Goal: Communication & Community: Answer question/provide support

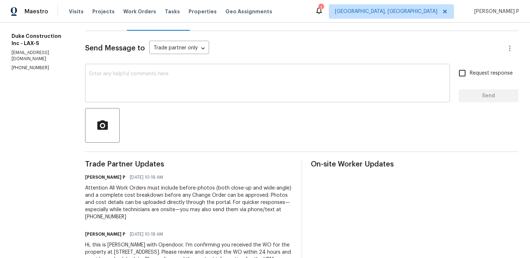
scroll to position [69, 0]
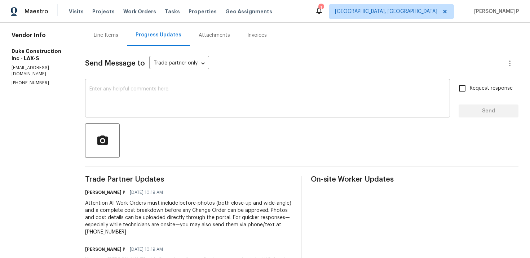
click at [193, 102] on textarea at bounding box center [267, 99] width 357 height 25
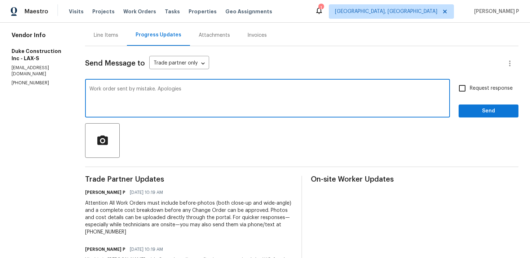
type textarea "Work order sent by mistake. Apologies"
click at [474, 110] on span "Send" at bounding box center [489, 111] width 48 height 9
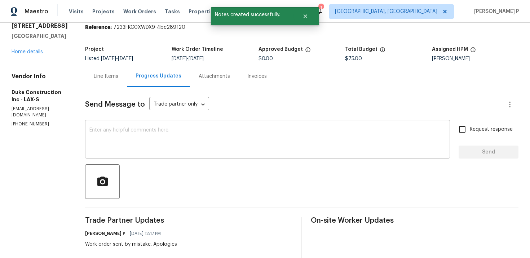
scroll to position [0, 0]
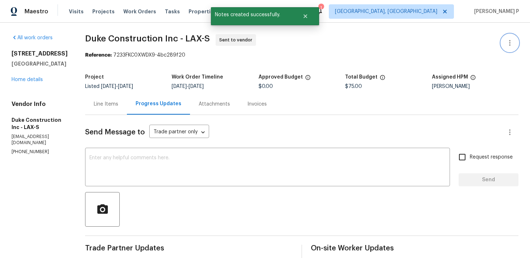
click at [513, 42] on icon "button" at bounding box center [510, 43] width 9 height 9
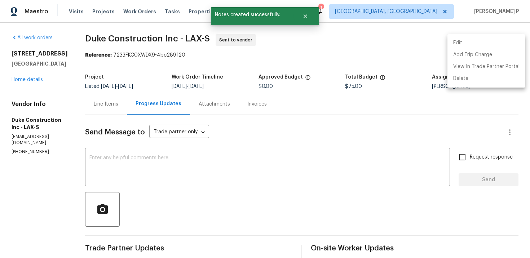
click at [489, 45] on li "Edit" at bounding box center [487, 43] width 78 height 12
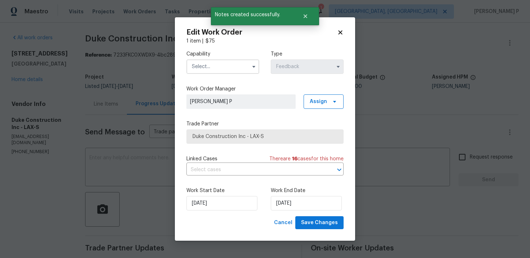
click at [242, 65] on input "text" at bounding box center [223, 67] width 73 height 14
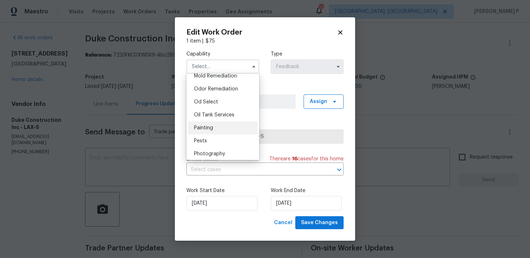
scroll to position [585, 0]
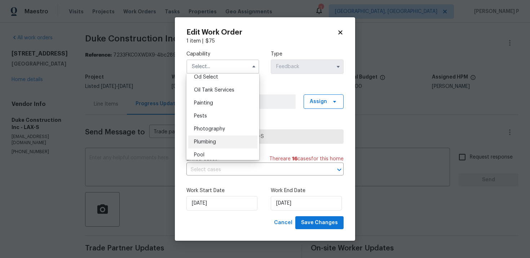
click at [208, 143] on span "Plumbing" at bounding box center [205, 142] width 22 height 5
type input "Plumbing"
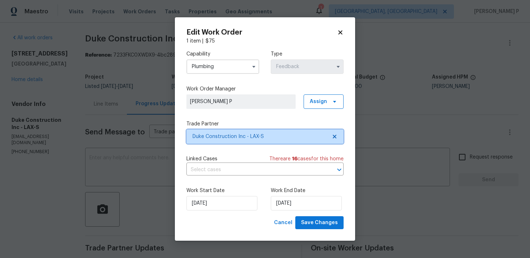
click at [244, 136] on span "Duke Construction Inc - LAX-S" at bounding box center [260, 136] width 135 height 7
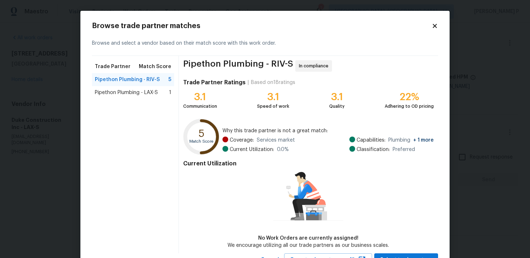
scroll to position [12, 0]
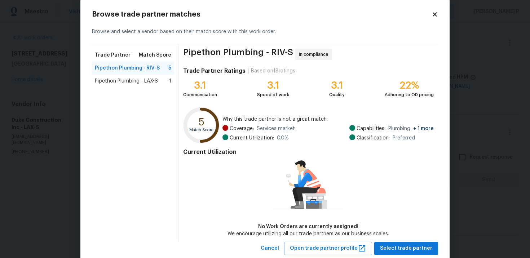
click at [154, 80] on span "Pipethon Plumbing - LAX-S" at bounding box center [126, 81] width 63 height 7
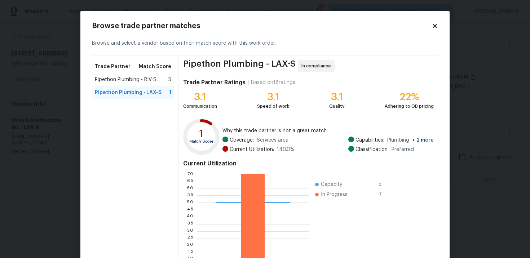
scroll to position [60, 0]
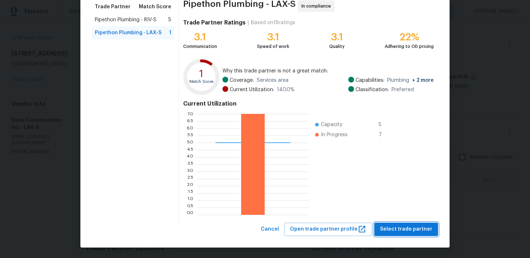
click at [406, 232] on span "Select trade partner" at bounding box center [406, 229] width 52 height 9
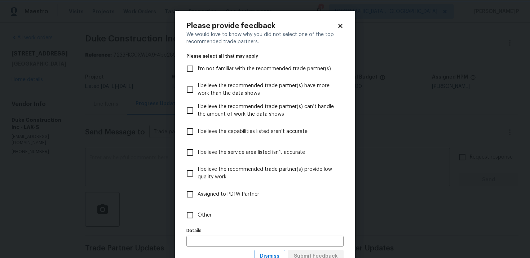
scroll to position [0, 0]
click at [190, 214] on input "Other" at bounding box center [190, 215] width 15 height 15
checkbox input "true"
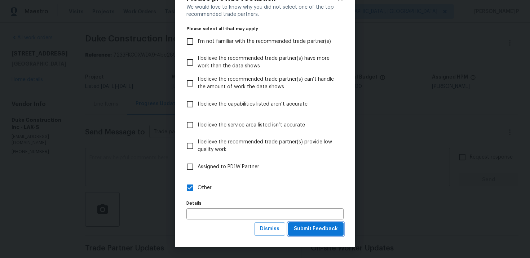
click at [308, 229] on span "Submit Feedback" at bounding box center [316, 229] width 44 height 9
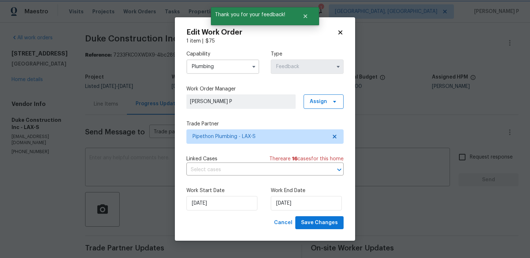
scroll to position [0, 0]
click at [303, 207] on input "9/30/2025" at bounding box center [306, 203] width 71 height 14
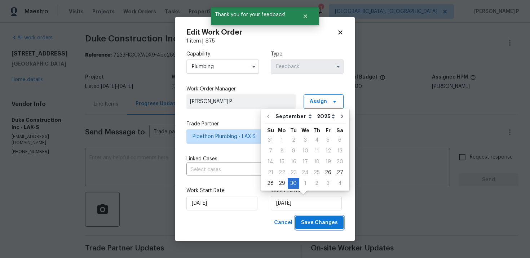
click at [317, 221] on span "Save Changes" at bounding box center [319, 223] width 37 height 9
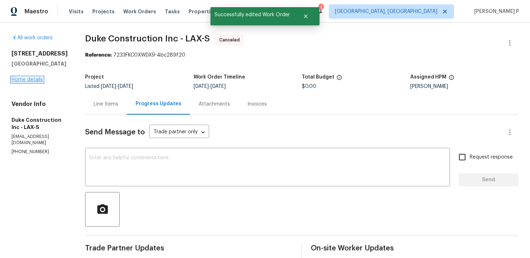
click at [34, 82] on link "Home details" at bounding box center [27, 79] width 31 height 5
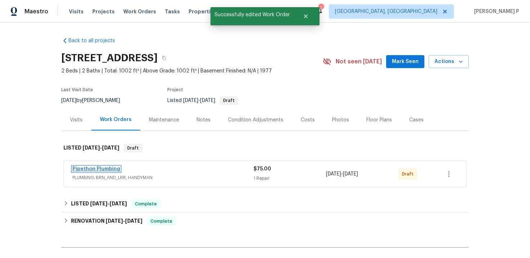
click at [102, 172] on link "Pipethon Plumbing" at bounding box center [97, 169] width 48 height 5
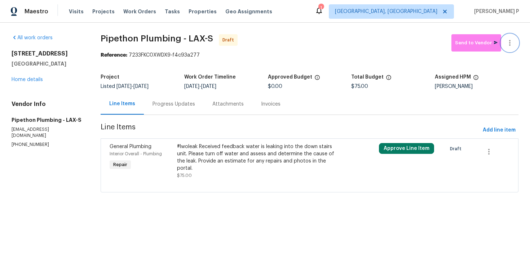
click at [508, 39] on icon "button" at bounding box center [510, 43] width 9 height 9
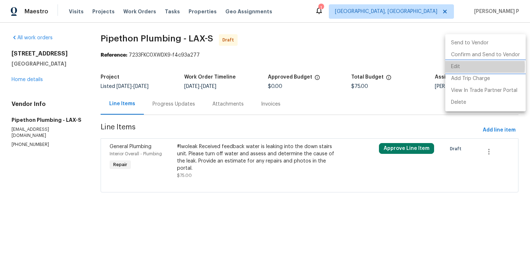
click at [461, 67] on li "Edit" at bounding box center [486, 67] width 80 height 12
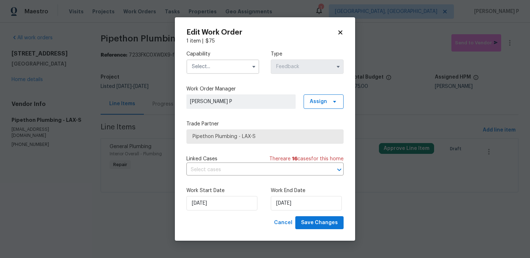
click at [241, 67] on input "text" at bounding box center [223, 67] width 73 height 14
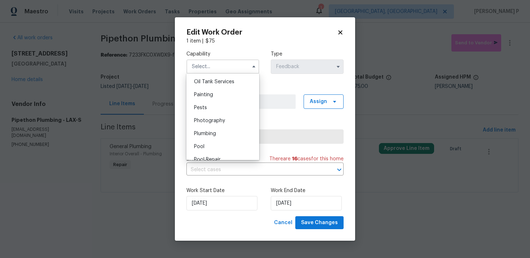
scroll to position [596, 0]
click at [206, 132] on span "Plumbing" at bounding box center [205, 130] width 22 height 5
type input "Plumbing"
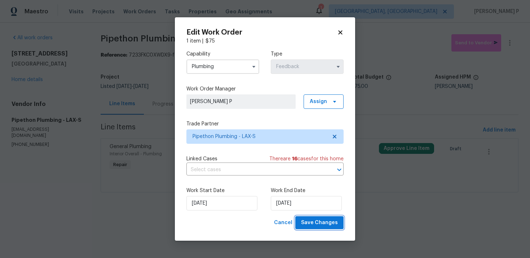
click at [323, 217] on button "Save Changes" at bounding box center [320, 223] width 48 height 13
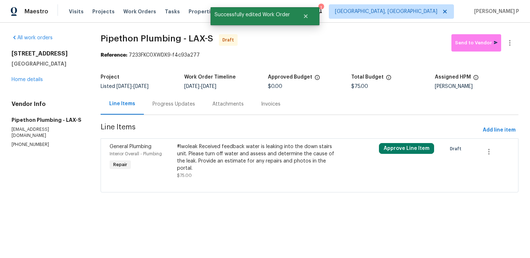
click at [187, 104] on div "Progress Updates" at bounding box center [174, 104] width 43 height 7
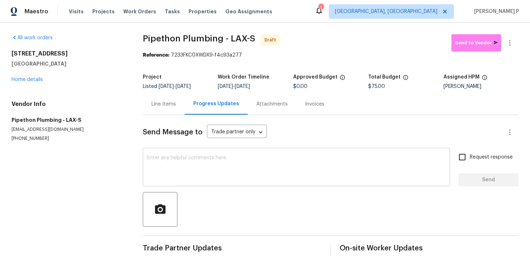
click at [221, 170] on textarea at bounding box center [296, 168] width 299 height 25
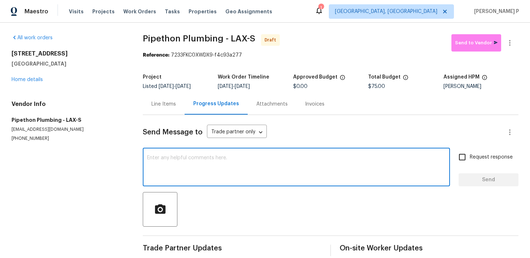
paste textarea "Hi, this is Ramyasri with Opendoor. I’m confirming you received the WO for the …"
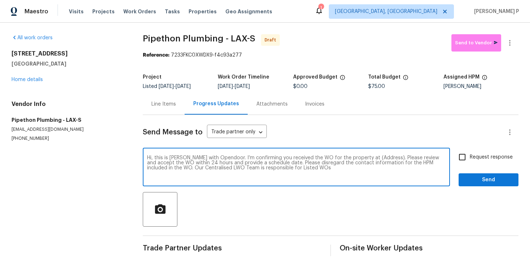
drag, startPoint x: 362, startPoint y: 157, endPoint x: 384, endPoint y: 157, distance: 22.0
click at [384, 157] on textarea "Hi, this is Ramyasri with Opendoor. I’m confirming you received the WO for the …" at bounding box center [296, 168] width 299 height 25
paste textarea "8800 Cedros Ave Apt 209, Panorama City, CA 91402"
type textarea "Hi, this is Ramyasri with Opendoor. I’m confirming you received the WO for the …"
click at [460, 153] on input "Request response" at bounding box center [462, 157] width 15 height 15
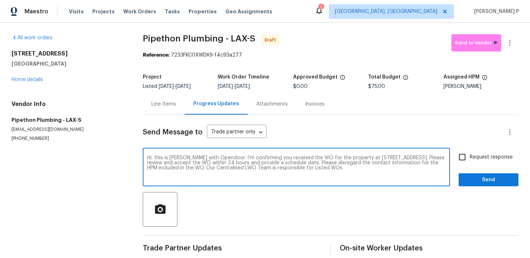
checkbox input "true"
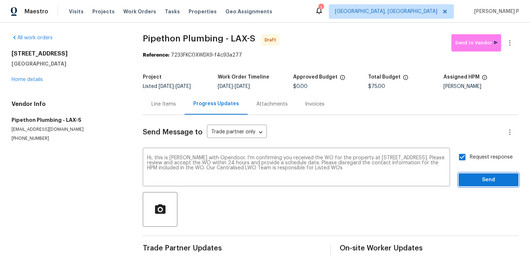
click at [472, 182] on span "Send" at bounding box center [489, 180] width 48 height 9
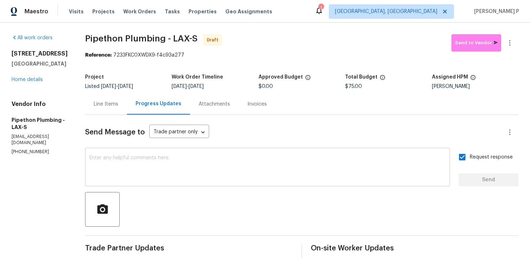
click at [210, 161] on textarea at bounding box center [267, 168] width 357 height 25
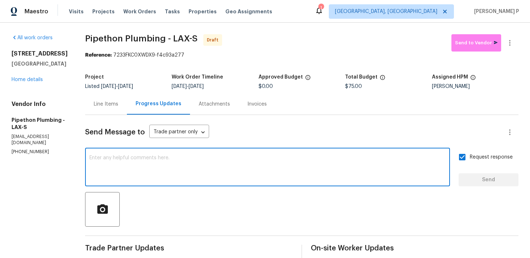
paste textarea "Attention All Work Orders must include before-photos (both close-up and wide-an…"
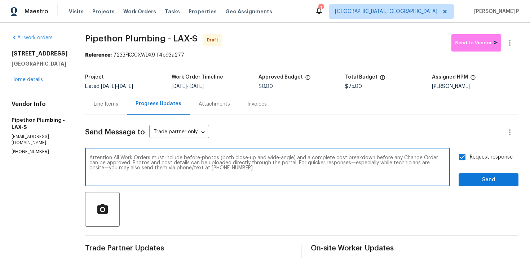
type textarea "Attention All Work Orders must include before-photos (both close-up and wide-an…"
click at [478, 181] on span "Send" at bounding box center [489, 180] width 48 height 9
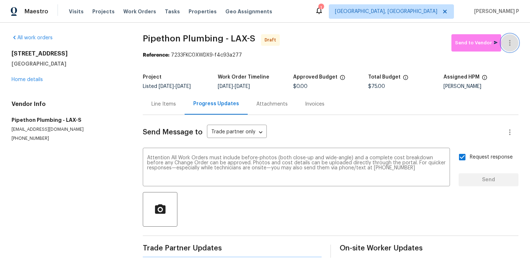
click at [510, 43] on icon "button" at bounding box center [510, 43] width 1 height 6
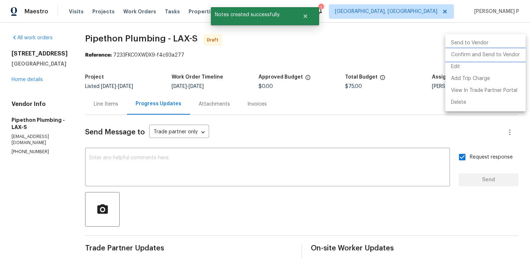
click at [475, 54] on li "Confirm and Send to Vendor" at bounding box center [486, 55] width 80 height 12
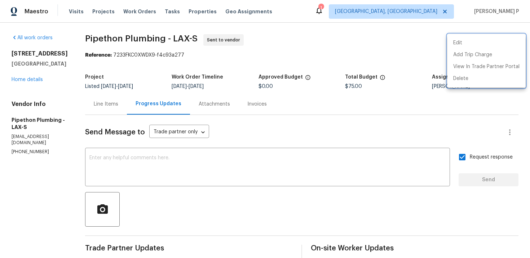
drag, startPoint x: 95, startPoint y: 37, endPoint x: 145, endPoint y: 37, distance: 50.5
click at [144, 37] on div at bounding box center [265, 129] width 530 height 258
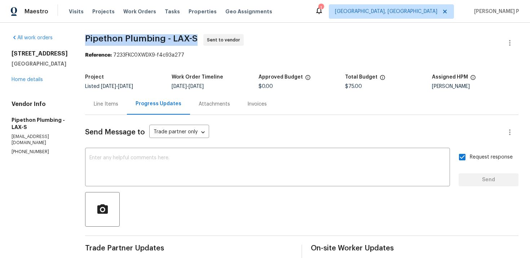
drag, startPoint x: 96, startPoint y: 37, endPoint x: 204, endPoint y: 40, distance: 108.7
click at [198, 40] on span "Pipethon Plumbing - LAX-S" at bounding box center [141, 38] width 113 height 9
copy span "Pipethon Plumbing - LAX-S"
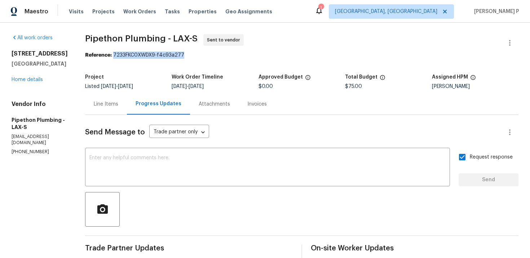
drag, startPoint x: 124, startPoint y: 55, endPoint x: 214, endPoint y: 55, distance: 89.1
click at [214, 55] on div "Reference: 7233FKC0XWDX9-f4c93a277" at bounding box center [302, 55] width 434 height 7
copy div "7233FKC0XWDX9-f4c93a277"
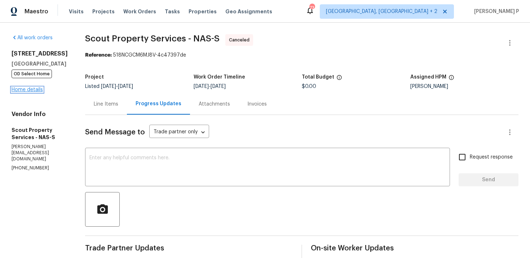
click at [33, 92] on link "Home details" at bounding box center [27, 89] width 31 height 5
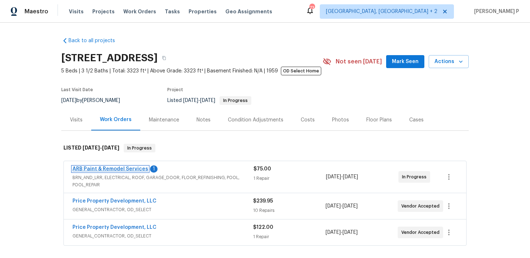
click at [130, 167] on link "ARB Paint & Remodel Services" at bounding box center [111, 169] width 76 height 5
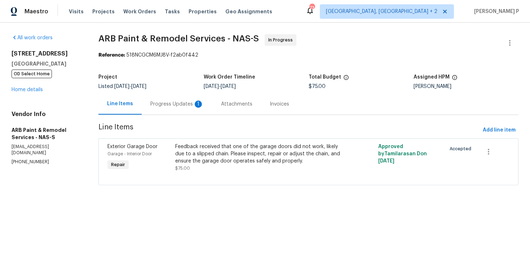
click at [183, 107] on div "Progress Updates 1" at bounding box center [176, 104] width 53 height 7
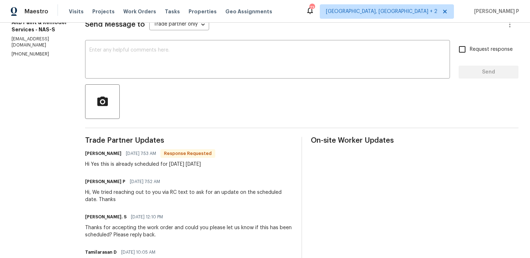
scroll to position [104, 0]
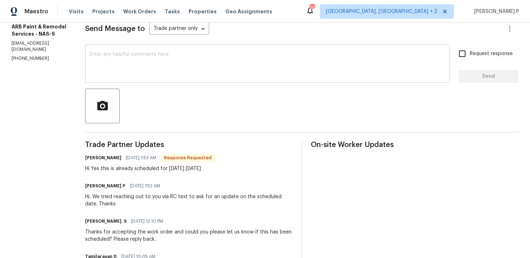
click at [138, 67] on textarea at bounding box center [267, 64] width 357 height 25
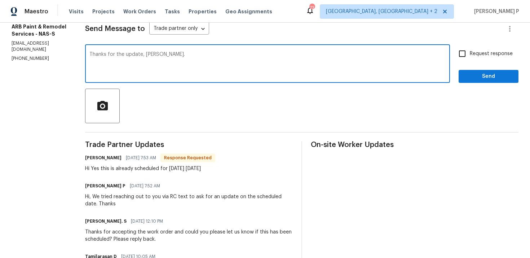
type textarea "Thanks for the update, Anni."
click at [490, 77] on span "Send" at bounding box center [489, 76] width 48 height 9
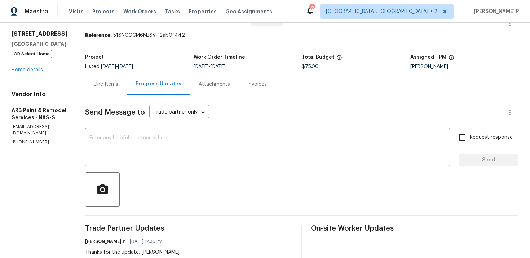
scroll to position [0, 0]
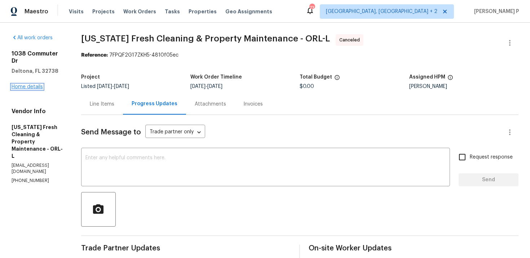
click at [34, 84] on link "Home details" at bounding box center [27, 86] width 31 height 5
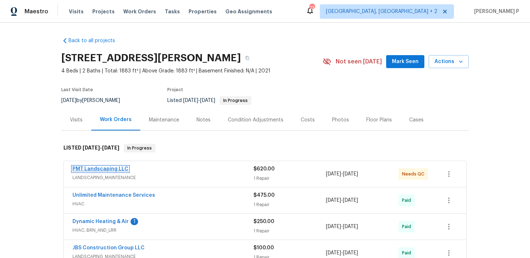
click at [108, 167] on link "PMT Landscaping LLC" at bounding box center [101, 169] width 56 height 5
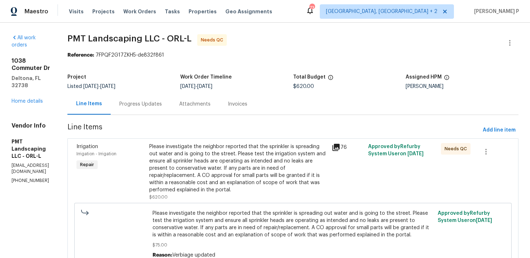
click at [162, 105] on div "Progress Updates" at bounding box center [140, 104] width 43 height 7
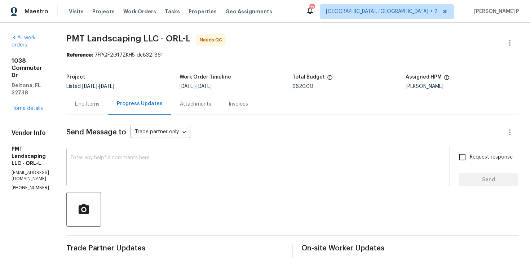
click at [281, 165] on textarea at bounding box center [258, 168] width 375 height 25
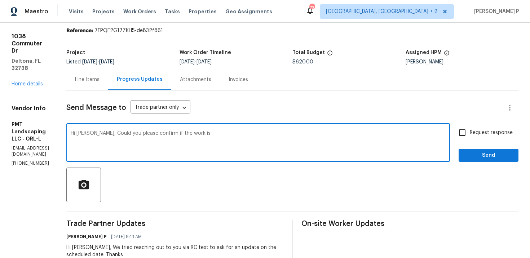
scroll to position [34, 0]
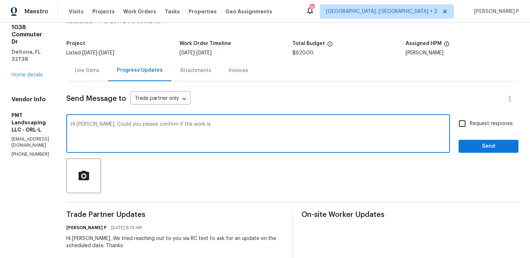
click at [229, 130] on textarea "Hi Xiomara, Could you please confirm if the work is" at bounding box center [258, 134] width 375 height 25
drag, startPoint x: 122, startPoint y: 124, endPoint x: 351, endPoint y: 126, distance: 228.8
click at [349, 124] on textarea "Hi Xiomara, Could you please confirm if the work is complete?" at bounding box center [258, 134] width 375 height 25
type textarea "Hi Xiomara, Could you please confirm if the work is complete?"
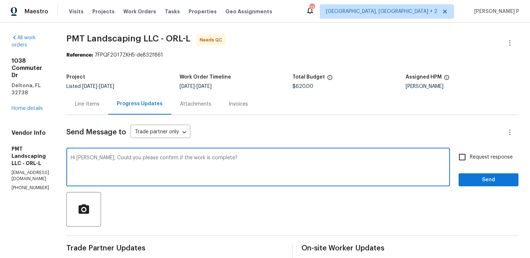
click at [100, 103] on div "Line Items" at bounding box center [87, 104] width 25 height 7
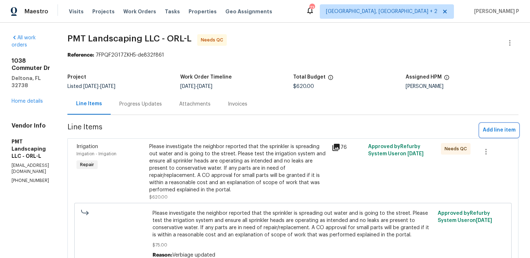
click at [503, 126] on button "Add line item" at bounding box center [499, 130] width 39 height 13
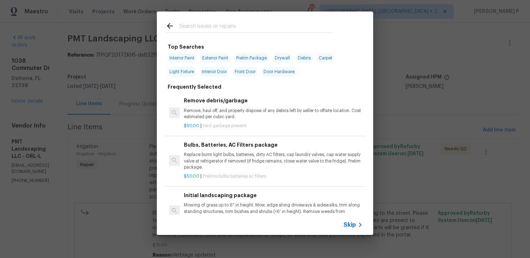
click at [349, 224] on span "Skip" at bounding box center [350, 225] width 12 height 7
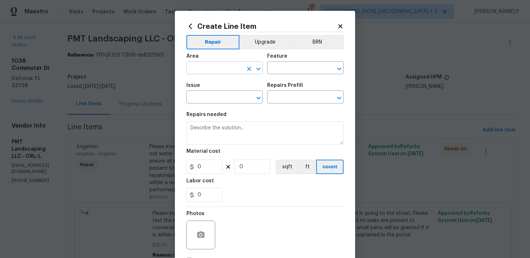
click at [258, 67] on icon "Open" at bounding box center [258, 69] width 9 height 9
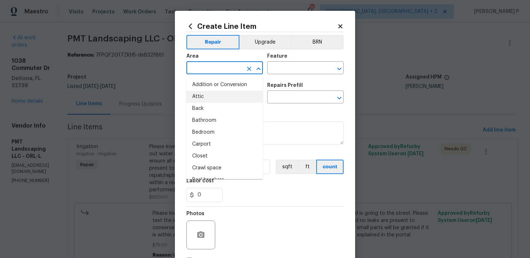
click at [217, 101] on li "Attic" at bounding box center [225, 97] width 77 height 12
type input "Attic"
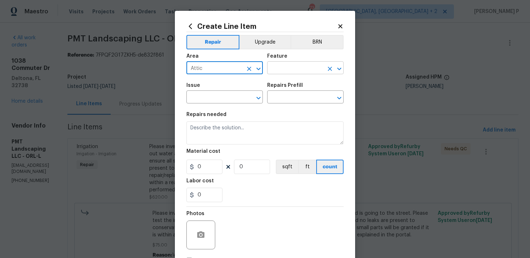
click at [293, 74] on input "text" at bounding box center [295, 68] width 56 height 11
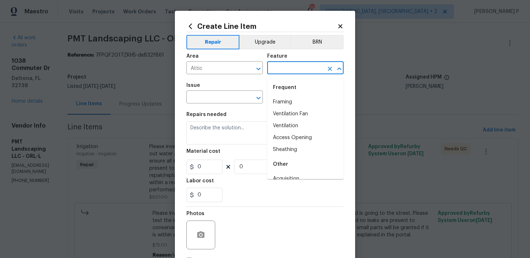
click at [289, 102] on li "Framing" at bounding box center [305, 102] width 77 height 12
type input "Framing"
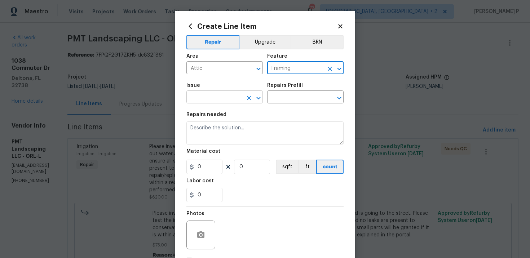
click at [254, 104] on div "​" at bounding box center [225, 97] width 77 height 11
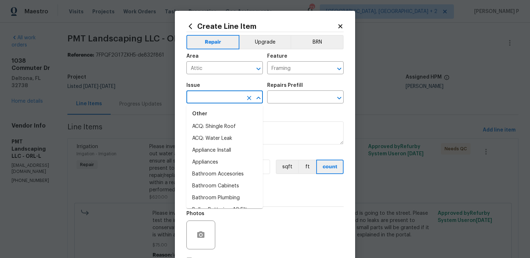
scroll to position [153, 0]
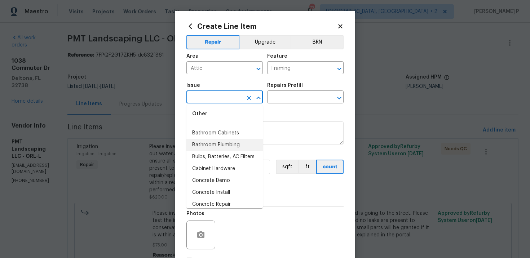
click at [219, 149] on li "Bathroom Plumbing" at bounding box center [225, 145] width 77 height 12
type input "Bathroom Plumbing"
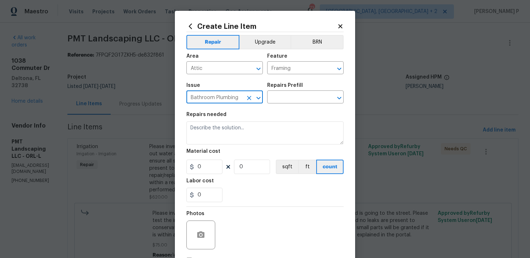
click at [289, 91] on div "Repairs Prefill" at bounding box center [305, 87] width 77 height 9
click at [289, 99] on input "text" at bounding box center [295, 97] width 56 height 11
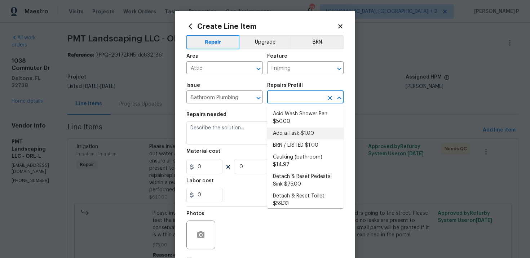
click at [287, 134] on li "Add a Task $1.00" at bounding box center [305, 134] width 77 height 12
type input "Plumbing"
type input "Add a Task $1.00"
type textarea "HPM to detail"
type input "1"
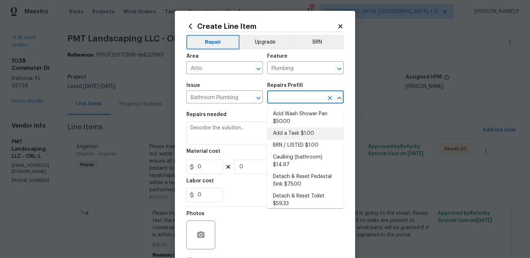
type input "1"
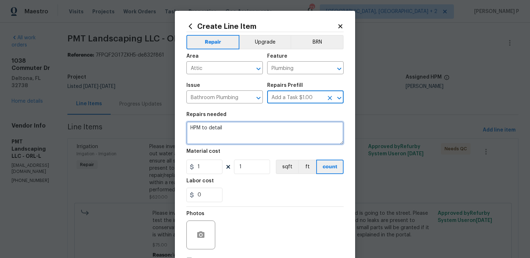
click at [215, 141] on textarea "HPM to detail" at bounding box center [265, 133] width 157 height 23
type textarea "Confirmation on completion"
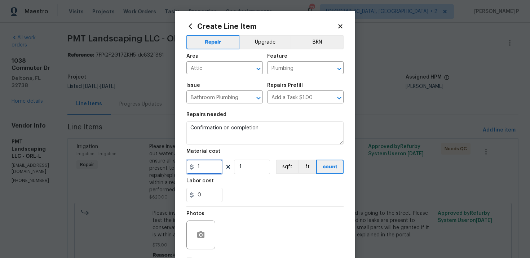
click at [208, 170] on input "1" at bounding box center [205, 167] width 36 height 14
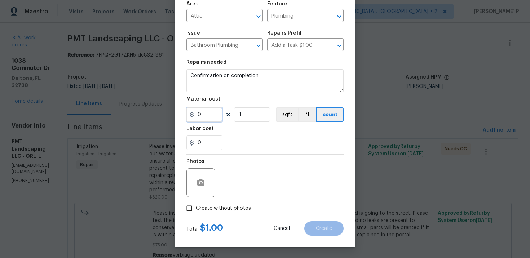
type input "0"
click at [185, 211] on input "Create without photos" at bounding box center [190, 209] width 14 height 14
checkbox input "true"
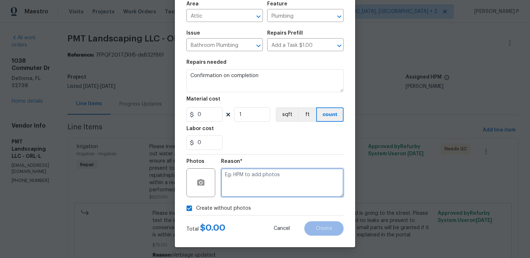
click at [241, 186] on textarea at bounding box center [282, 183] width 123 height 29
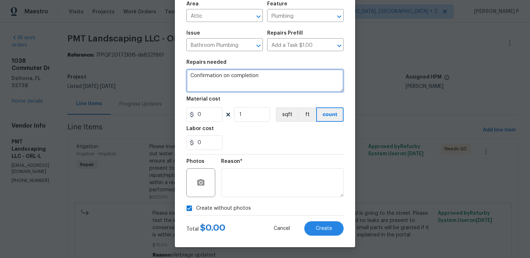
drag, startPoint x: 258, startPoint y: 75, endPoint x: 250, endPoint y: 74, distance: 8.0
click at [250, 74] on textarea "Confirmation on completion" at bounding box center [265, 80] width 157 height 23
type textarea "Confirmation on complete"
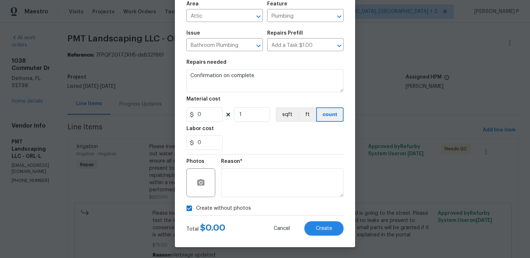
click at [331, 236] on div "Create Line Item Repair Upgrade BRN Area Attic ​ Feature Plumbing ​ Issue Bathr…" at bounding box center [265, 103] width 180 height 289
click at [331, 226] on span "Create" at bounding box center [324, 228] width 16 height 5
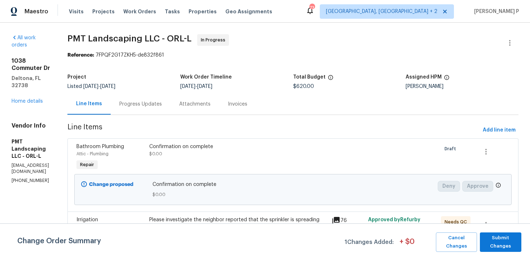
click at [162, 102] on div "Progress Updates" at bounding box center [140, 104] width 43 height 7
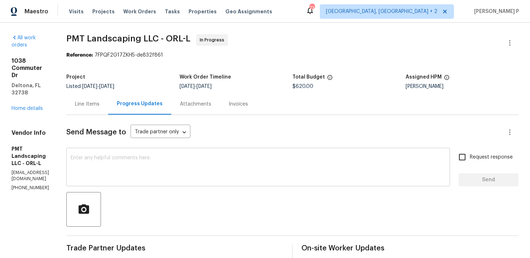
click at [182, 155] on div "x ​" at bounding box center [258, 168] width 384 height 37
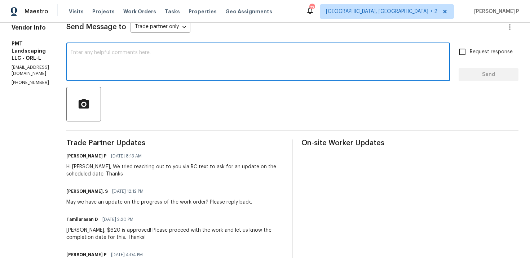
paste textarea "Could you please confirm whether the work has been completed?"
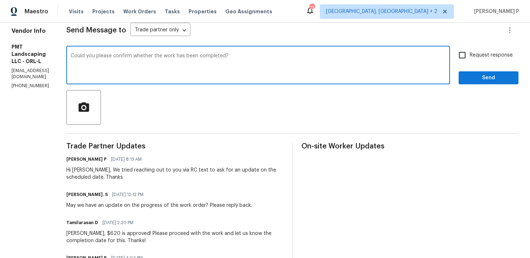
scroll to position [101, 0]
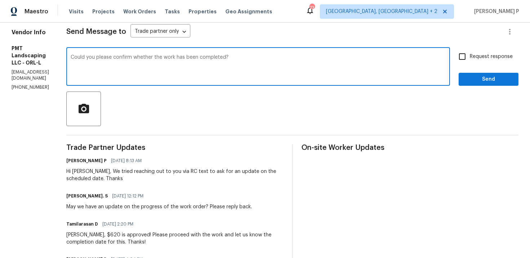
click at [95, 59] on textarea "Could you please confirm whether the work has been completed?" at bounding box center [258, 67] width 375 height 25
click at [93, 56] on textarea "Could you please confirm whether the work has been completed?" at bounding box center [258, 67] width 375 height 25
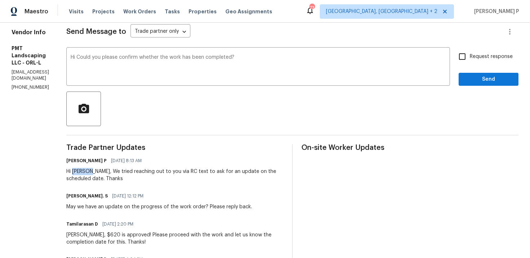
drag, startPoint x: 95, startPoint y: 172, endPoint x: 114, endPoint y: 171, distance: 19.2
click at [114, 171] on div "Hi Xiomara, We tried reaching out to you via RC text to ask for an update on th…" at bounding box center [174, 175] width 217 height 14
copy div "Xiomara"
click at [99, 60] on textarea "Hi Could you please confirm whether the work has been completed?" at bounding box center [258, 67] width 375 height 25
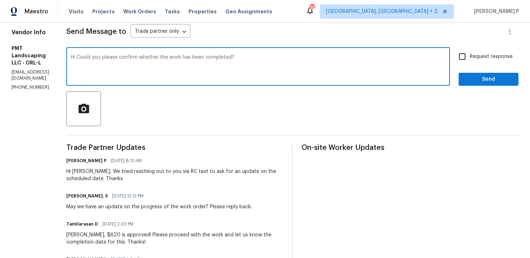
click at [99, 56] on textarea "Hi Could you please confirm whether the work has been completed?" at bounding box center [258, 67] width 375 height 25
paste textarea "Xiomara"
type textarea "Hi Xiomara, Could you please confirm whether the work has been completed?"
click at [474, 58] on span "Request response" at bounding box center [491, 57] width 43 height 8
click at [470, 58] on input "Request response" at bounding box center [462, 56] width 15 height 15
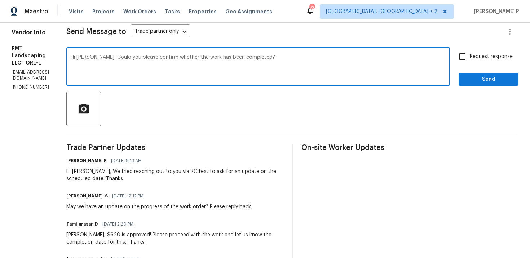
checkbox input "true"
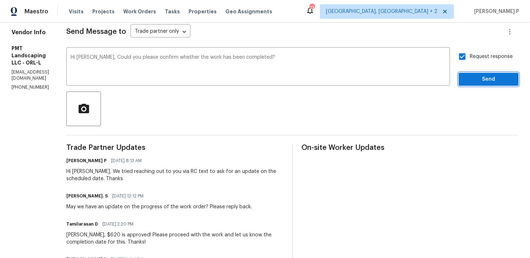
click at [470, 83] on span "Send" at bounding box center [489, 79] width 48 height 9
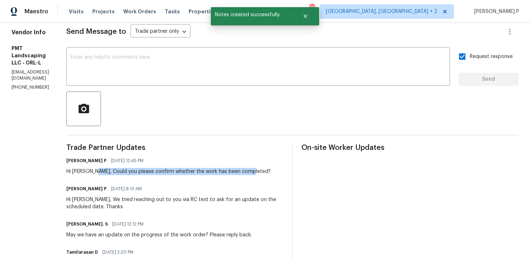
drag, startPoint x: 117, startPoint y: 172, endPoint x: 279, endPoint y: 170, distance: 162.0
click at [279, 171] on div "Ramyasri P 09/26/2025 12:45 PM Hi Xiomara, Could you please confirm whether the…" at bounding box center [174, 165] width 217 height 19
copy div "Could you please confirm whether the work has been completed?"
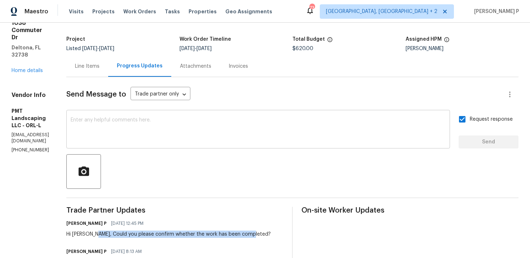
scroll to position [0, 0]
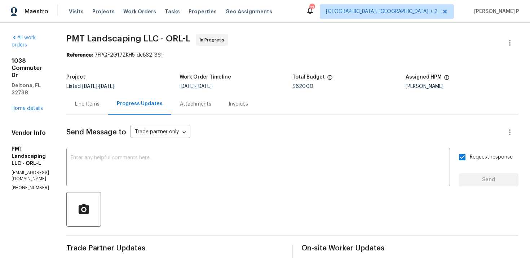
click at [100, 106] on div "Line Items" at bounding box center [87, 104] width 25 height 7
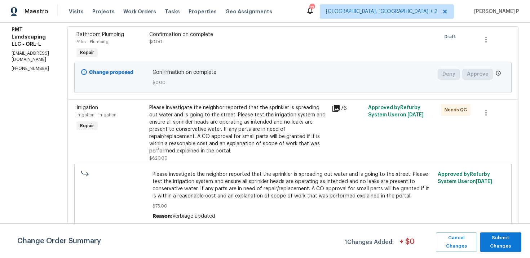
scroll to position [136, 0]
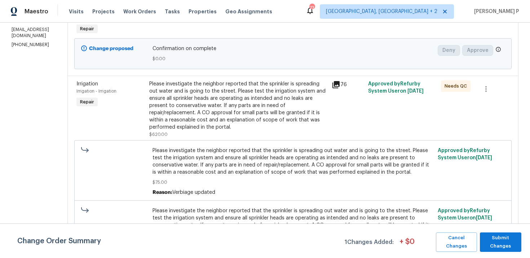
click at [220, 125] on div "Please investigate the neighbor reported that the sprinkler is spreading out wa…" at bounding box center [238, 105] width 178 height 51
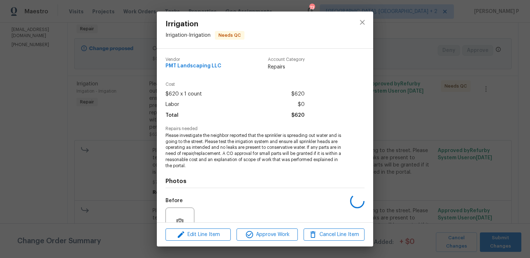
scroll to position [68, 0]
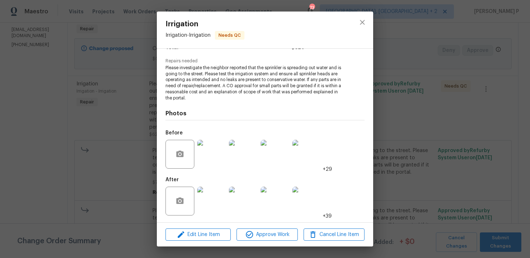
click at [211, 153] on img at bounding box center [211, 154] width 29 height 29
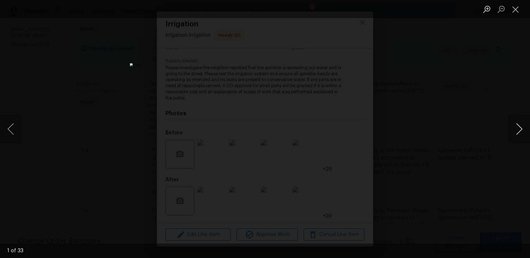
click at [521, 125] on button "Next image" at bounding box center [520, 129] width 22 height 29
click at [517, 6] on button "Close lightbox" at bounding box center [516, 9] width 14 height 13
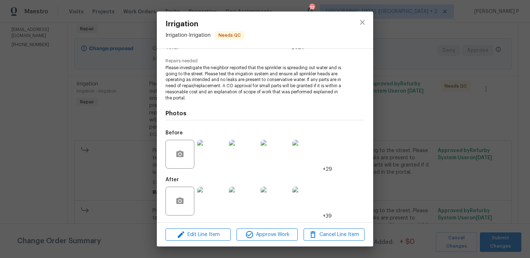
click at [214, 194] on img at bounding box center [211, 201] width 29 height 29
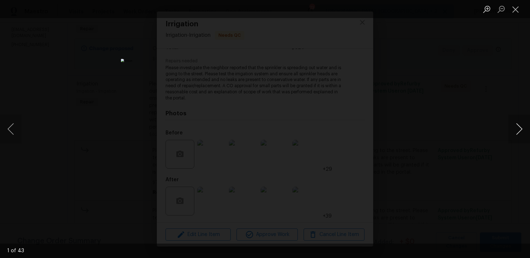
click at [521, 128] on button "Next image" at bounding box center [520, 129] width 22 height 29
click at [513, 9] on button "Close lightbox" at bounding box center [516, 9] width 14 height 13
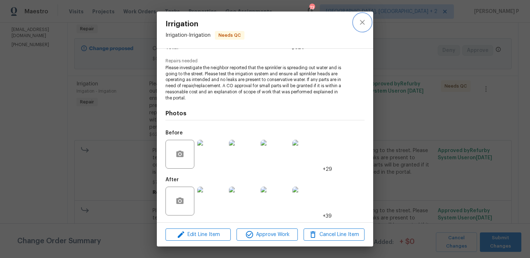
click at [367, 22] on button "close" at bounding box center [362, 22] width 17 height 17
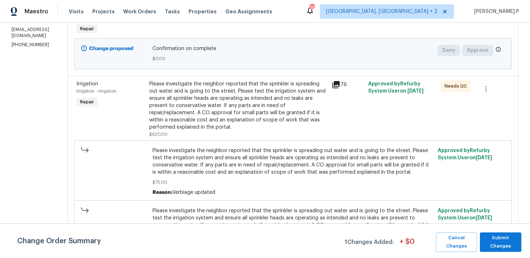
scroll to position [0, 0]
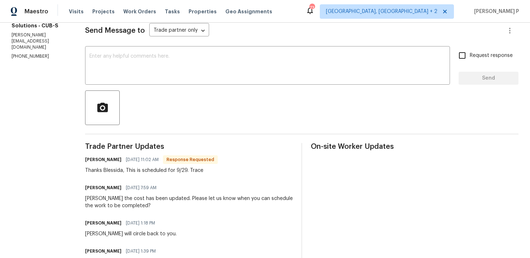
scroll to position [102, 0]
click at [159, 93] on div at bounding box center [302, 107] width 434 height 35
click at [163, 74] on textarea at bounding box center [267, 65] width 357 height 25
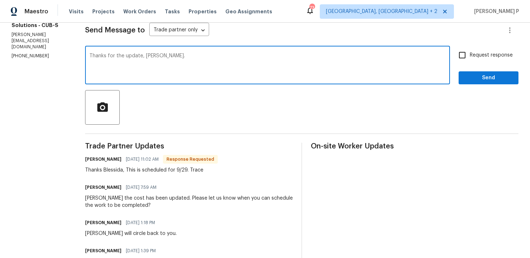
type textarea "Thanks for the update, [PERSON_NAME]."
click at [496, 76] on span "Send" at bounding box center [489, 78] width 48 height 9
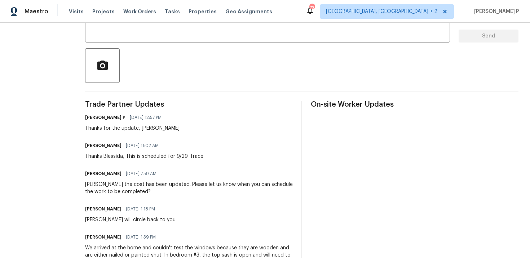
scroll to position [147, 0]
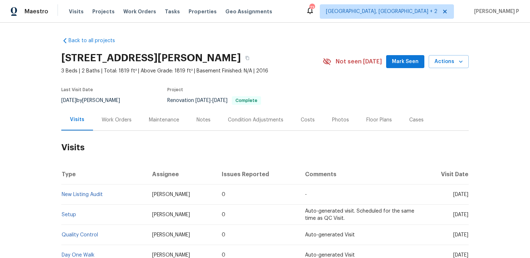
click at [115, 119] on div "Work Orders" at bounding box center [117, 120] width 30 height 7
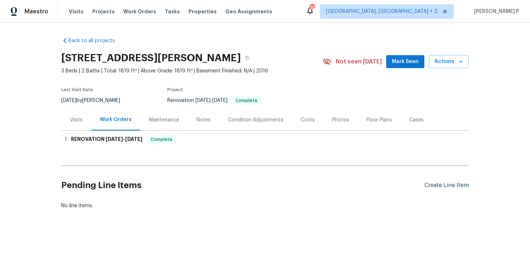
click at [450, 188] on div "Create Line Item" at bounding box center [447, 185] width 44 height 7
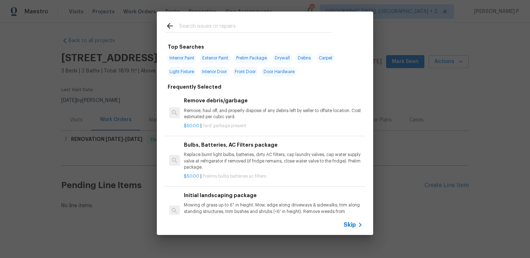
click at [349, 227] on span "Skip" at bounding box center [350, 225] width 12 height 7
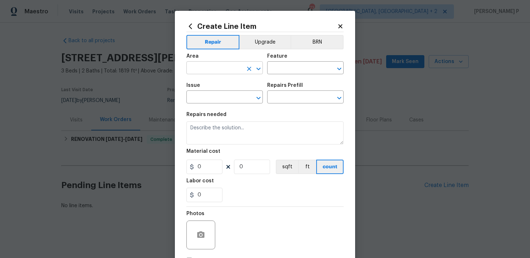
click at [206, 69] on input "text" at bounding box center [215, 68] width 56 height 11
click at [219, 96] on li "Interior Overall" at bounding box center [225, 97] width 77 height 12
type input "Interior Overall"
click at [287, 70] on input "text" at bounding box center [295, 68] width 56 height 11
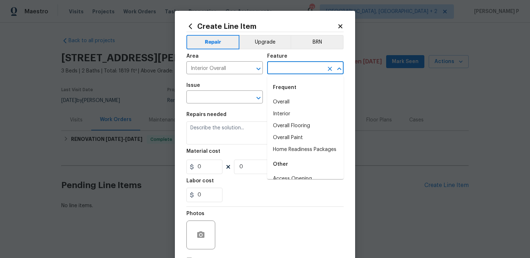
click at [287, 70] on input "text" at bounding box center [295, 68] width 56 height 11
click at [290, 153] on li "Alarms" at bounding box center [305, 155] width 77 height 12
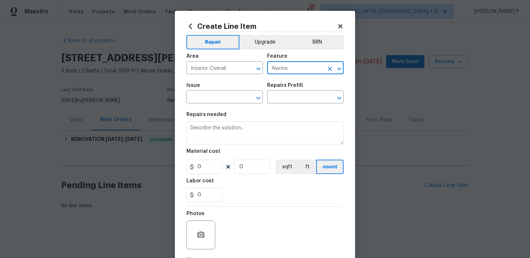
type input "Alarms"
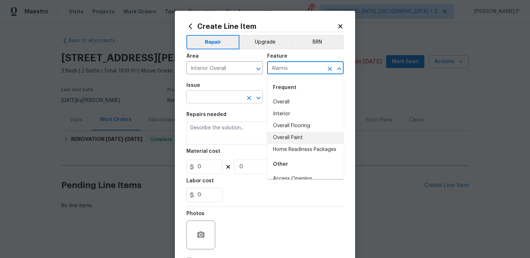
click at [203, 96] on input "text" at bounding box center [215, 97] width 56 height 11
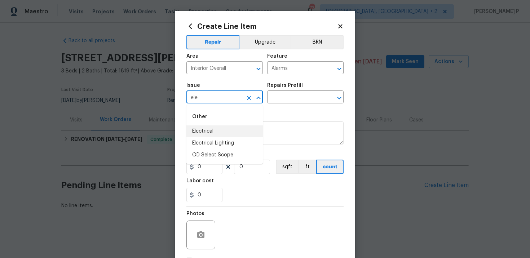
click at [202, 131] on li "Electrical" at bounding box center [225, 132] width 77 height 12
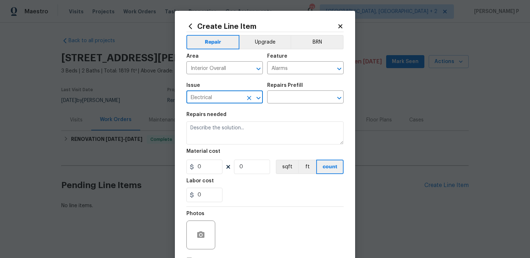
type input "Electrical"
click at [275, 104] on div "Issue Electrical ​ Repairs Prefill ​" at bounding box center [265, 93] width 157 height 29
click at [282, 101] on input "text" at bounding box center [295, 97] width 56 height 11
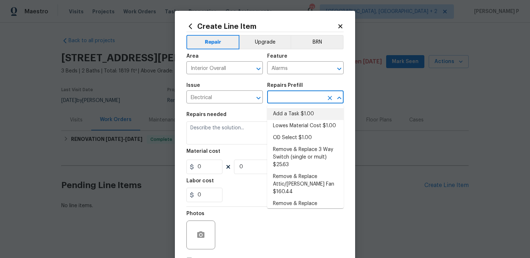
click at [286, 119] on li "Add a Task $1.00" at bounding box center [305, 114] width 77 height 12
type input "Add a Task $1.00"
type textarea "HPM to detail"
type input "1"
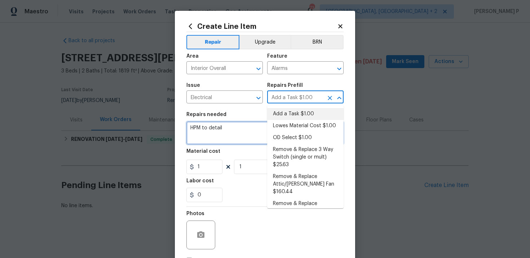
click at [226, 139] on textarea "HPM to detail" at bounding box center [265, 133] width 157 height 23
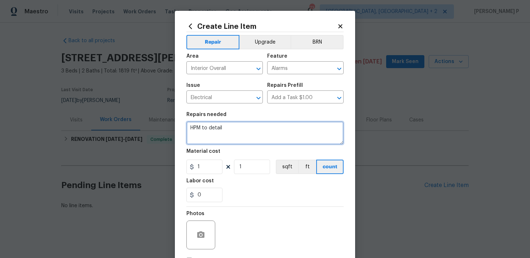
paste textarea "Feedback received that the smoke detector batteries are beeping. Please replace…"
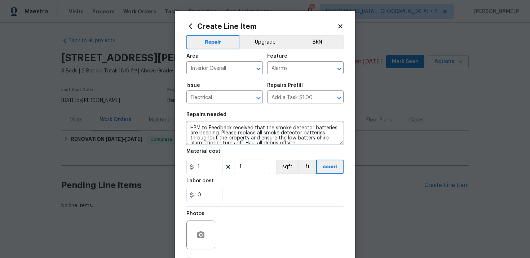
scroll to position [1, 0]
click at [224, 139] on textarea "HPM to Feedback received that the smoke detector batteries are beeping. Please …" at bounding box center [265, 133] width 157 height 23
paste textarea
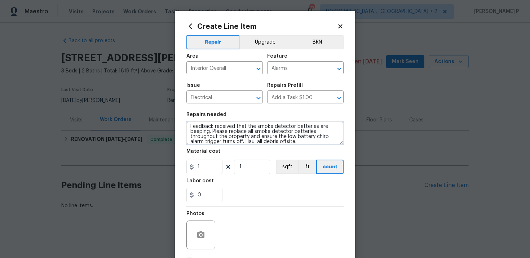
type textarea "Feedback received that the smoke detector batteries are beeping. Please replace…"
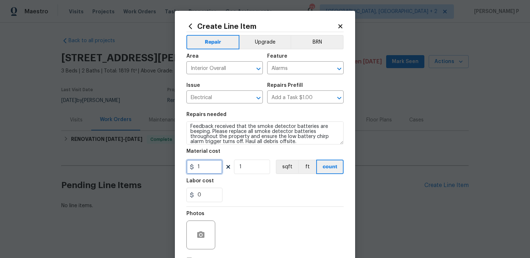
click at [216, 164] on input "1" at bounding box center [205, 167] width 36 height 14
type input "75"
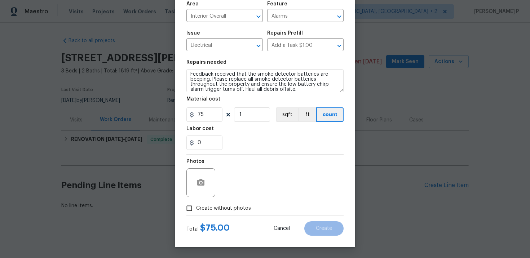
click at [186, 208] on input "Create without photos" at bounding box center [190, 209] width 14 height 14
checkbox input "true"
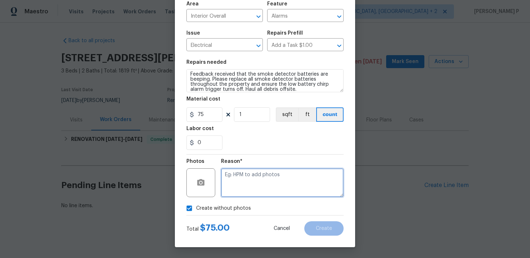
click at [256, 184] on textarea at bounding box center [282, 183] width 123 height 29
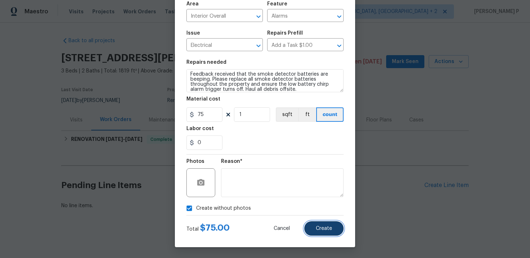
click at [338, 234] on button "Create" at bounding box center [324, 229] width 39 height 14
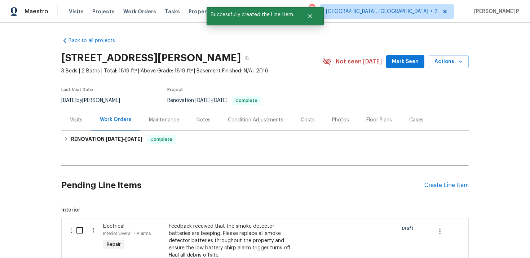
click at [78, 231] on input "checkbox" at bounding box center [82, 230] width 21 height 15
checkbox input "true"
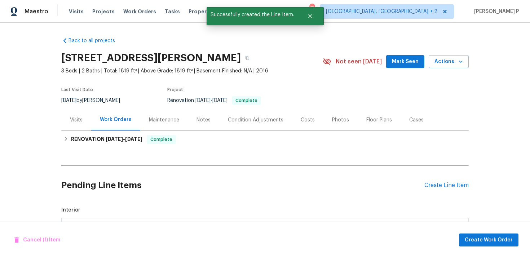
scroll to position [112, 0]
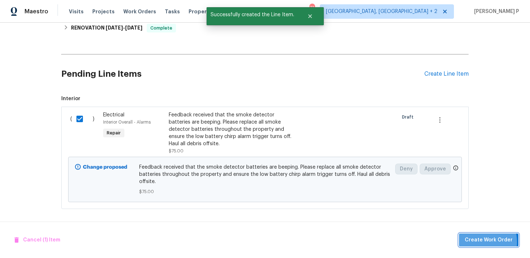
click at [482, 242] on span "Create Work Order" at bounding box center [489, 240] width 48 height 9
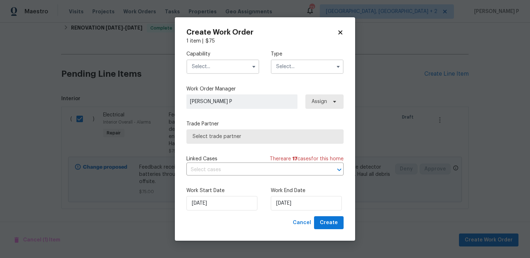
click at [281, 71] on input "text" at bounding box center [307, 67] width 73 height 14
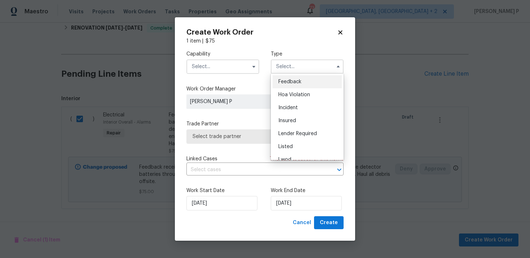
click at [282, 85] on div "Feedback" at bounding box center [307, 81] width 69 height 13
type input "Feedback"
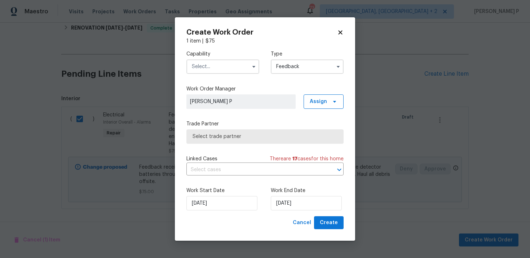
click at [223, 73] on input "text" at bounding box center [223, 67] width 73 height 14
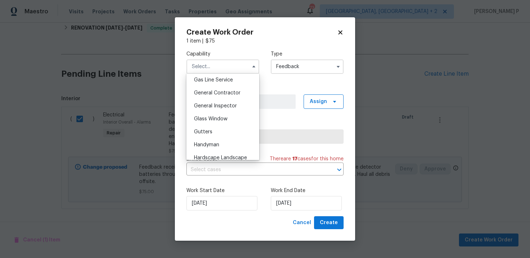
scroll to position [338, 0]
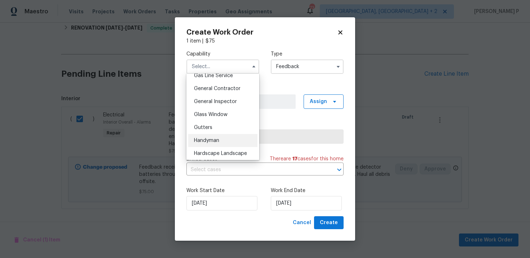
click at [215, 147] on div "Handyman" at bounding box center [222, 140] width 69 height 13
type input "Handyman"
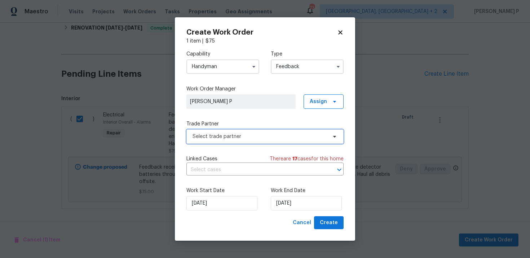
click at [264, 139] on span "Select trade partner" at bounding box center [260, 136] width 135 height 7
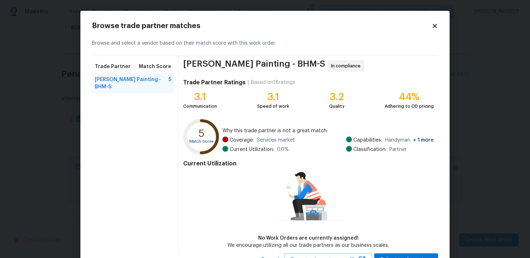
scroll to position [30, 0]
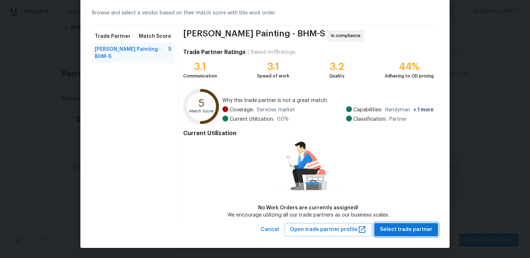
click at [388, 227] on span "Select trade partner" at bounding box center [406, 230] width 52 height 9
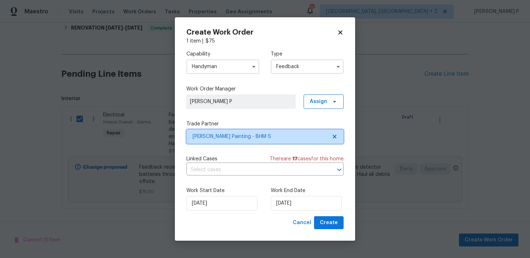
scroll to position [0, 0]
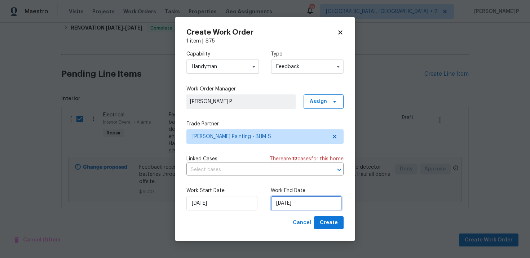
click at [301, 199] on input "9/26/2025" at bounding box center [306, 203] width 71 height 14
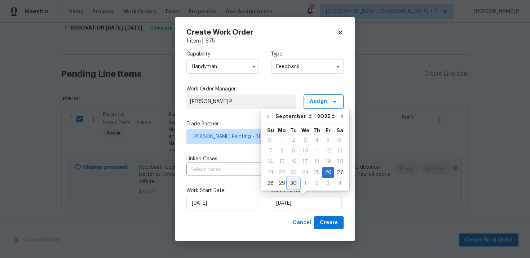
click at [291, 180] on div "30" at bounding box center [294, 184] width 12 height 10
type input "9/30/2025"
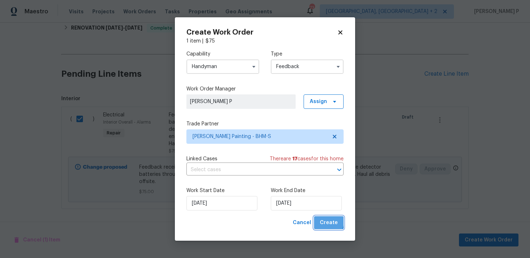
click at [325, 222] on span "Create" at bounding box center [329, 223] width 18 height 9
checkbox input "false"
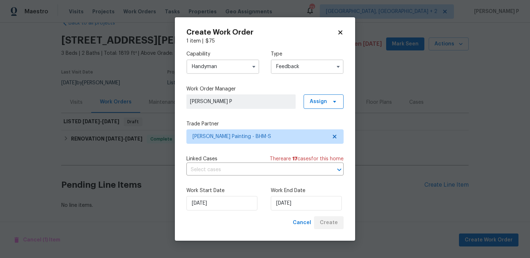
scroll to position [18, 0]
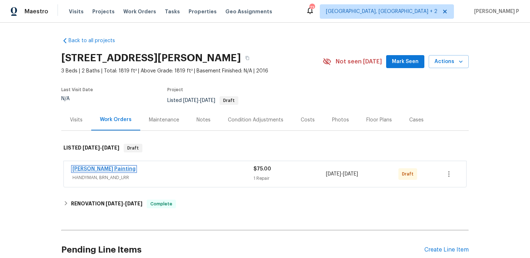
click at [93, 169] on link "[PERSON_NAME] Painting" at bounding box center [104, 169] width 63 height 5
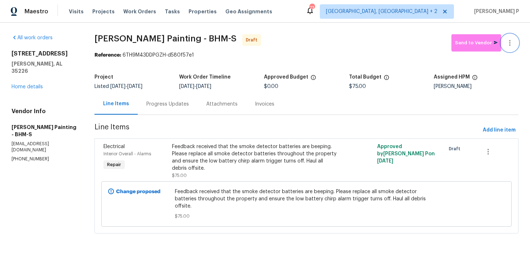
click at [510, 41] on icon "button" at bounding box center [510, 43] width 9 height 9
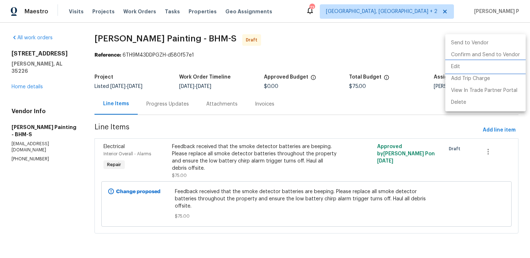
click at [451, 71] on li "Edit" at bounding box center [486, 67] width 80 height 12
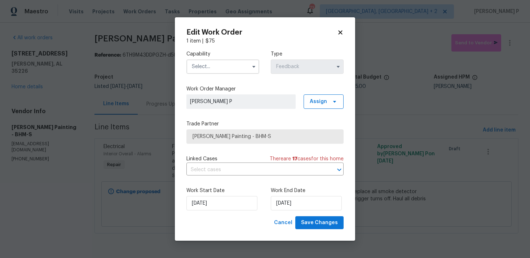
click at [236, 64] on input "text" at bounding box center [223, 67] width 73 height 14
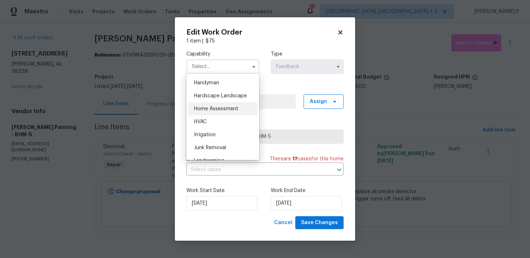
scroll to position [381, 0]
click at [220, 94] on div "Handyman" at bounding box center [222, 98] width 69 height 13
type input "Handyman"
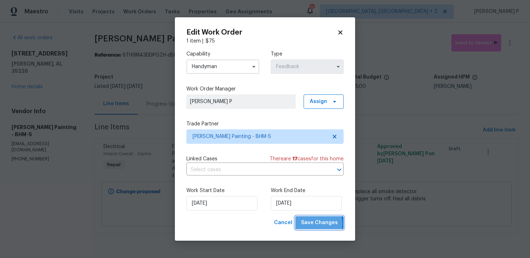
click at [315, 224] on span "Save Changes" at bounding box center [319, 223] width 37 height 9
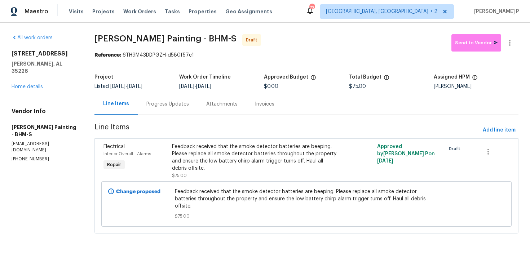
click at [189, 106] on div "Progress Updates" at bounding box center [168, 104] width 43 height 7
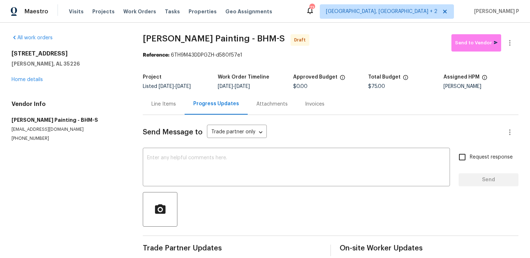
scroll to position [10, 0]
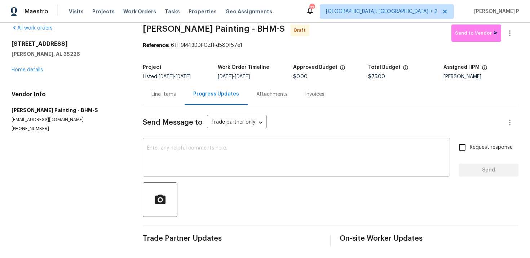
click at [195, 161] on textarea at bounding box center [296, 158] width 299 height 25
paste textarea "Hi, this is [PERSON_NAME] with Opendoor. I’m confirming you received the WO for…"
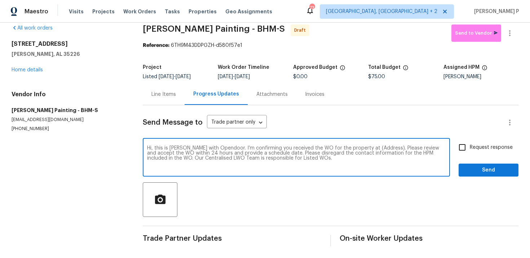
drag, startPoint x: 361, startPoint y: 148, endPoint x: 380, endPoint y: 148, distance: 18.8
click at [380, 148] on textarea "Hi, this is [PERSON_NAME] with Opendoor. I’m confirming you received the WO for…" at bounding box center [296, 158] width 299 height 25
click at [360, 148] on textarea "Hi, this is Ramyasri with Opendoor. I’m confirming you received the WO for the …" at bounding box center [296, 158] width 299 height 25
drag, startPoint x: 362, startPoint y: 147, endPoint x: 384, endPoint y: 147, distance: 22.0
click at [384, 147] on textarea "Hi, this is Ramyasri with Opendoor. I’m confirming you received the WO for the …" at bounding box center [296, 158] width 299 height 25
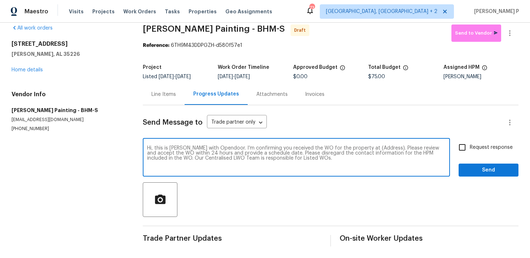
paste textarea "2625 Montauk Rd, Hoover, AL 35226"
type textarea "Hi, this is Ramyasri with Opendoor. I’m confirming you received the WO for the …"
click at [470, 146] on input "Request response" at bounding box center [462, 147] width 15 height 15
checkbox input "true"
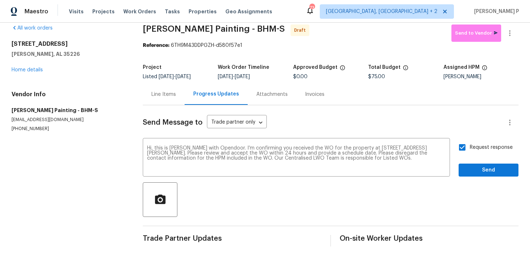
click at [475, 186] on div at bounding box center [331, 200] width 376 height 35
click at [475, 168] on span "Send" at bounding box center [489, 170] width 48 height 9
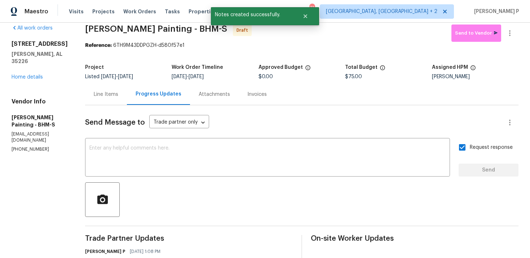
click at [282, 198] on div at bounding box center [302, 200] width 434 height 35
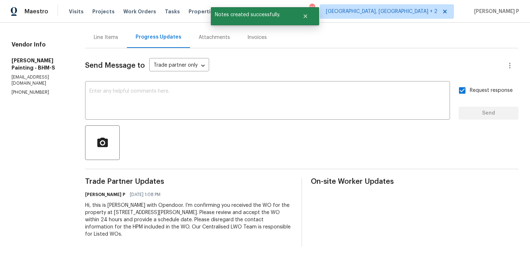
scroll to position [0, 0]
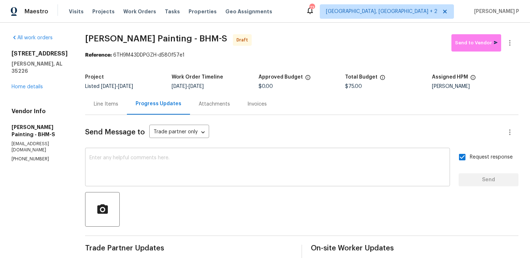
click at [180, 174] on textarea at bounding box center [267, 168] width 357 height 25
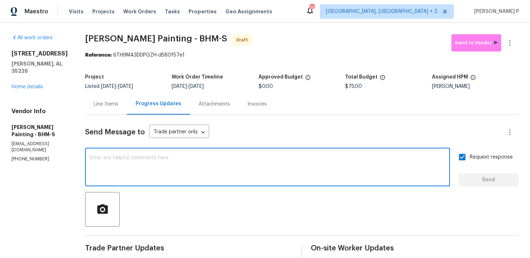
paste textarea "Attention All Work Orders must include before-photos (both close-up and wide-an…"
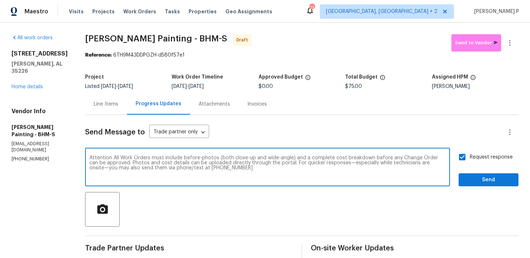
type textarea "Attention All Work Orders must include before-photos (both close-up and wide-an…"
click at [463, 181] on button "Send" at bounding box center [489, 180] width 60 height 13
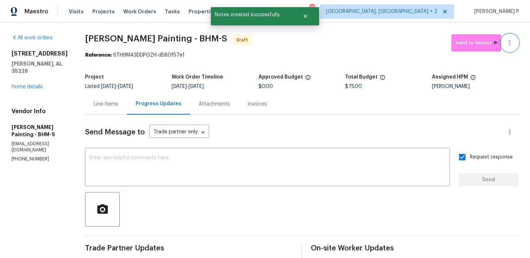
click at [510, 45] on icon "button" at bounding box center [510, 43] width 1 height 6
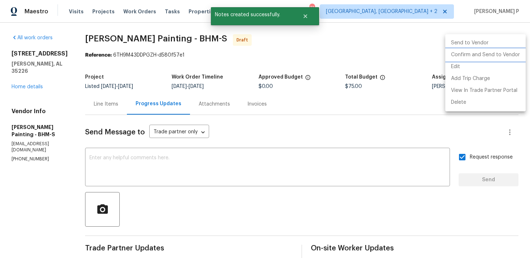
click at [476, 56] on li "Confirm and Send to Vendor" at bounding box center [486, 55] width 80 height 12
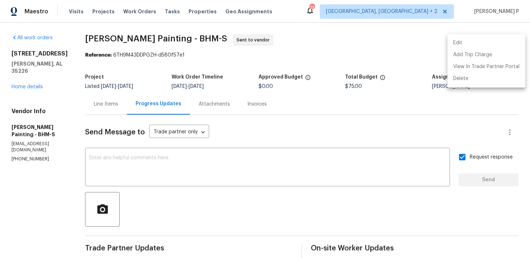
click at [156, 43] on div at bounding box center [265, 129] width 530 height 258
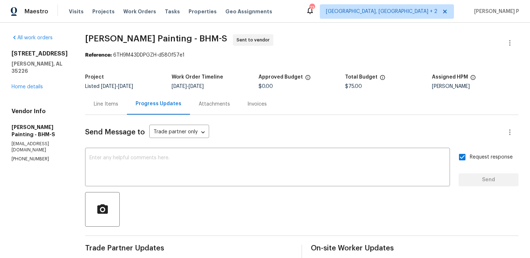
click at [156, 43] on div "Edit Add Trip Charge View In Trade Partner Portal Delete" at bounding box center [265, 129] width 530 height 258
drag, startPoint x: 120, startPoint y: 36, endPoint x: 217, endPoint y: 38, distance: 96.7
click at [217, 38] on div "All work orders 2625 Montauk Rd Hoover, AL 35226 Home details Vendor Info Perez…" at bounding box center [265, 202] width 530 height 359
copy span "Perez Painting - BHM-S"
click at [160, 57] on div "Reference: 6TH9M43DDPGZH-d580f57e1" at bounding box center [302, 55] width 434 height 7
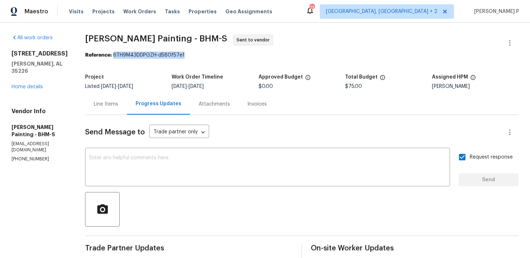
drag, startPoint x: 150, startPoint y: 56, endPoint x: 260, endPoint y: 56, distance: 109.7
click at [260, 56] on div "Reference: 6TH9M43DDPGZH-d580f57e1" at bounding box center [302, 55] width 434 height 7
copy div "6TH9M43DDPGZH-d580f57e1"
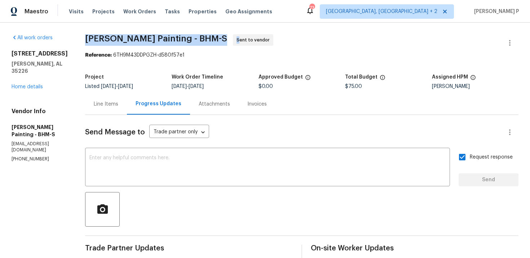
drag, startPoint x: 122, startPoint y: 39, endPoint x: 226, endPoint y: 39, distance: 103.6
click at [226, 39] on span "Perez Painting - BHM-S Sent to vendor" at bounding box center [293, 42] width 416 height 17
copy span "Perez Painting - BHM-S S"
click at [167, 41] on span "Perez Painting - BHM-S" at bounding box center [156, 38] width 142 height 9
drag, startPoint x: 122, startPoint y: 39, endPoint x: 214, endPoint y: 40, distance: 91.7
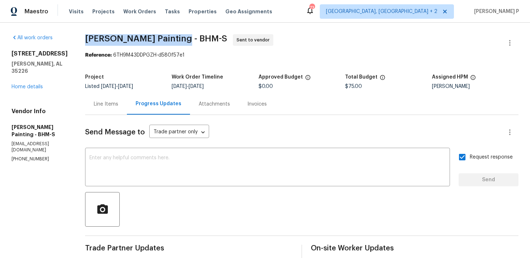
click at [214, 40] on span "Perez Painting - BHM-S" at bounding box center [156, 38] width 142 height 9
copy span "Perez Painting - BHM-S"
click at [118, 105] on div "Line Items" at bounding box center [106, 104] width 25 height 7
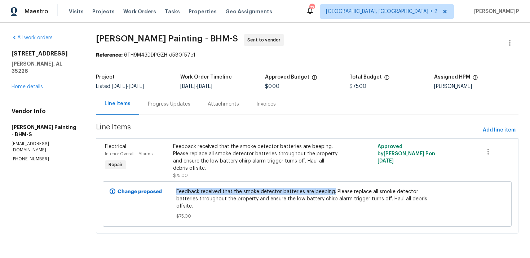
drag, startPoint x: 197, startPoint y: 193, endPoint x: 353, endPoint y: 192, distance: 155.5
click at [353, 192] on span "Feedback received that the smoke detector batteries are beeping. Please replace…" at bounding box center [307, 199] width 262 height 22
copy span "Feedback received that the smoke detector batteries are beeping."
click at [52, 184] on section "All work orders 2625 Montauk Rd Hoover, AL 35226 Home details Vendor Info Perez…" at bounding box center [45, 138] width 67 height 208
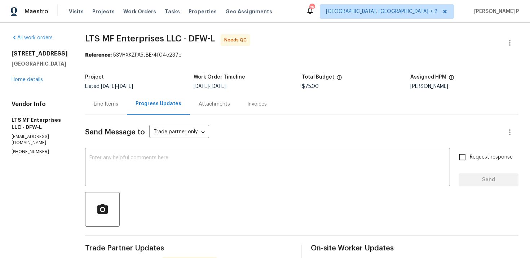
click at [112, 109] on div "Line Items" at bounding box center [106, 103] width 42 height 21
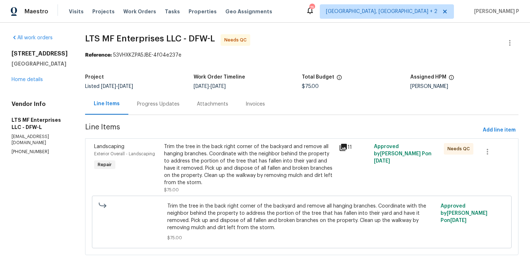
click at [215, 156] on div "Trim the tree in the back right corner of the backyard and remove all hanging b…" at bounding box center [249, 164] width 171 height 43
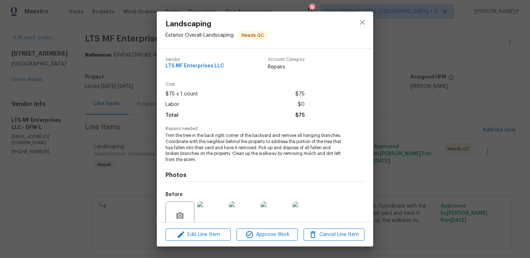
scroll to position [62, 0]
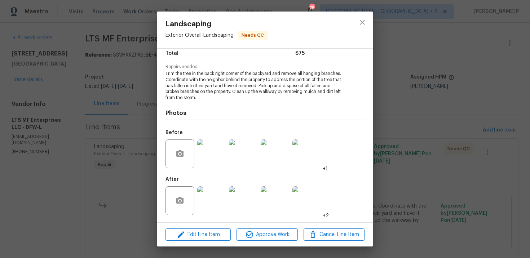
click at [208, 155] on img at bounding box center [211, 154] width 29 height 29
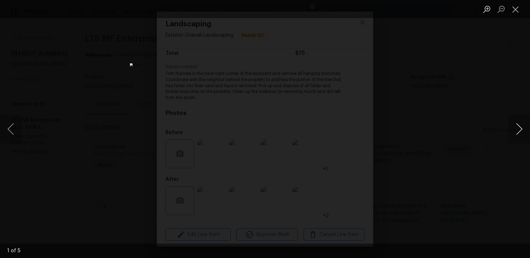
click at [523, 125] on button "Next image" at bounding box center [520, 129] width 22 height 29
click at [517, 11] on button "Close lightbox" at bounding box center [516, 9] width 14 height 13
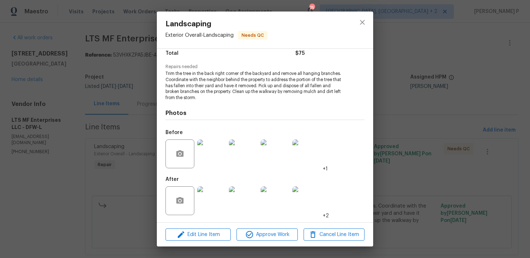
click at [214, 201] on img at bounding box center [211, 201] width 29 height 29
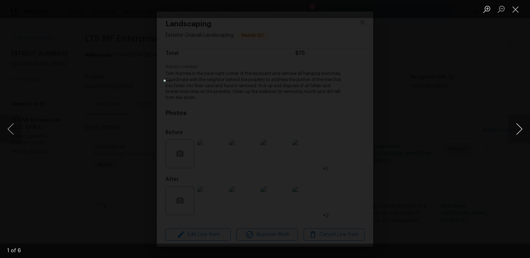
click at [522, 128] on button "Next image" at bounding box center [520, 129] width 22 height 29
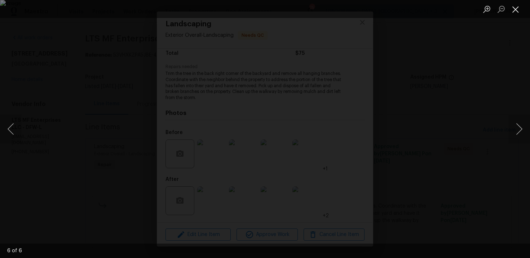
click at [519, 6] on button "Close lightbox" at bounding box center [516, 9] width 14 height 13
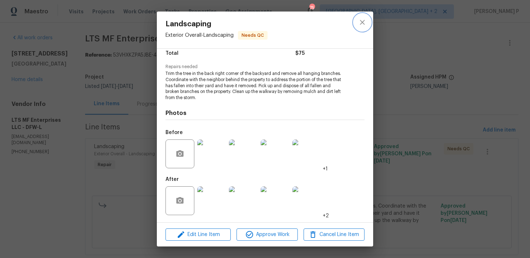
click at [367, 18] on icon "close" at bounding box center [362, 22] width 9 height 9
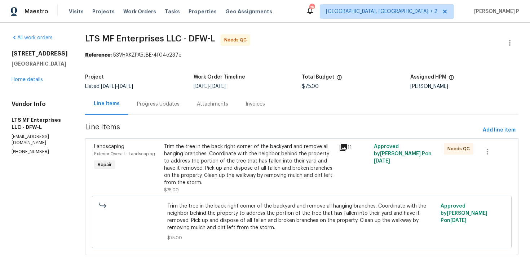
click at [151, 106] on div "Progress Updates" at bounding box center [158, 104] width 43 height 7
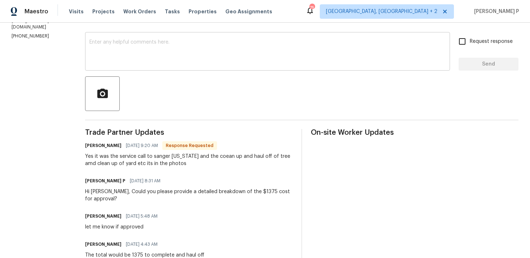
scroll to position [109, 0]
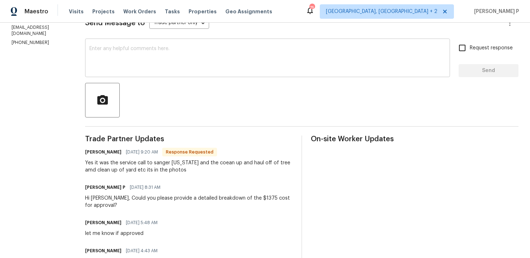
click at [163, 71] on textarea at bounding box center [267, 58] width 357 height 25
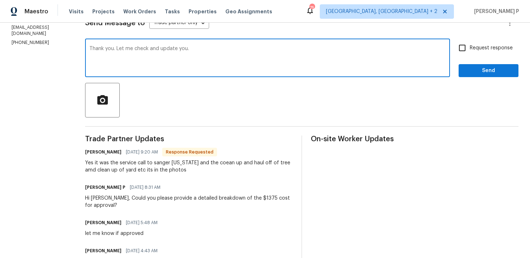
type textarea "Thank you. Let me check and update you."
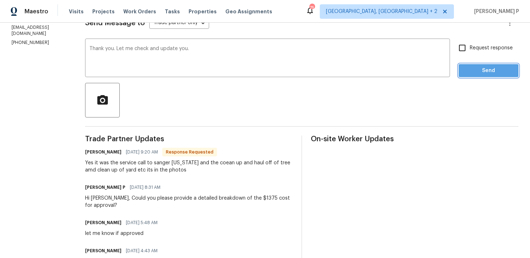
click at [468, 70] on span "Send" at bounding box center [489, 70] width 48 height 9
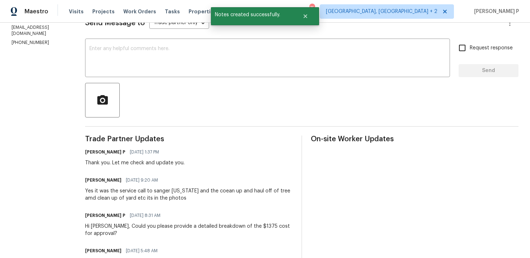
scroll to position [43, 0]
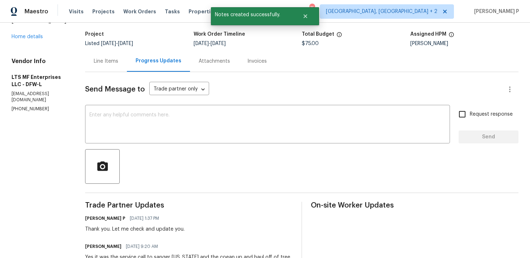
click at [108, 62] on div "Line Items" at bounding box center [106, 61] width 25 height 7
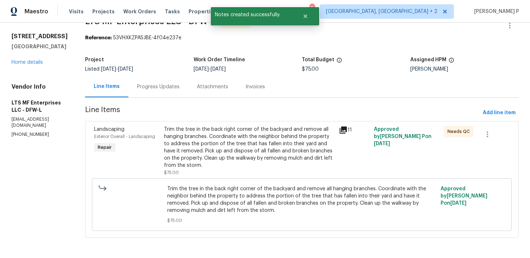
scroll to position [17, 0]
click at [497, 111] on span "Add line item" at bounding box center [499, 113] width 33 height 9
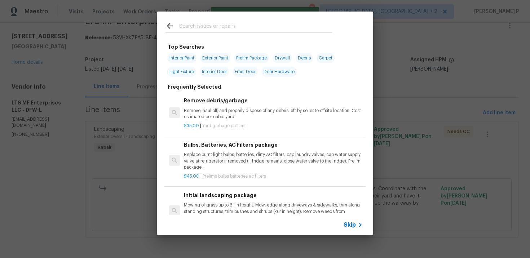
click at [351, 226] on span "Skip" at bounding box center [350, 225] width 12 height 7
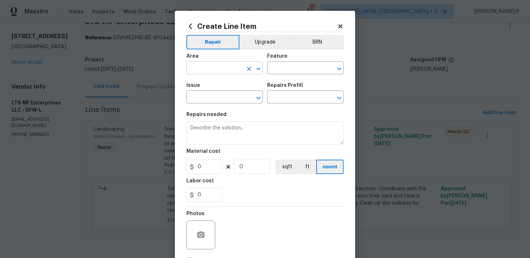
click at [222, 66] on input "text" at bounding box center [215, 68] width 56 height 11
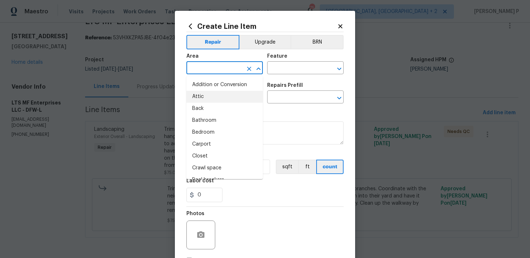
click at [217, 101] on li "Attic" at bounding box center [225, 97] width 77 height 12
type input "Attic"
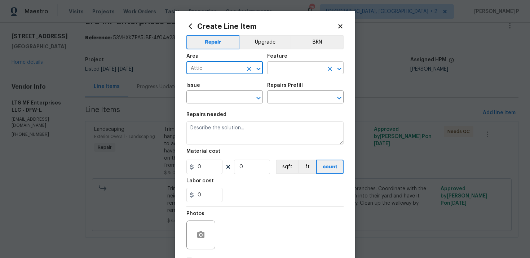
click at [292, 65] on input "text" at bounding box center [295, 68] width 56 height 11
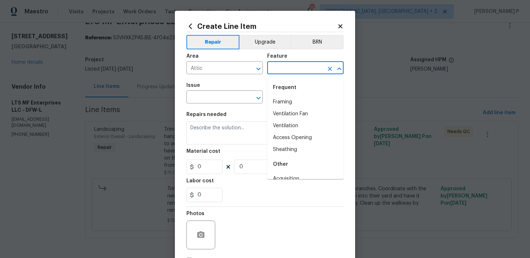
click at [289, 99] on li "Framing" at bounding box center [305, 102] width 77 height 12
type input "Framing"
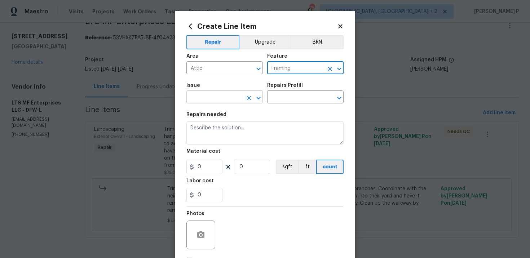
click at [260, 99] on icon "Open" at bounding box center [258, 98] width 9 height 9
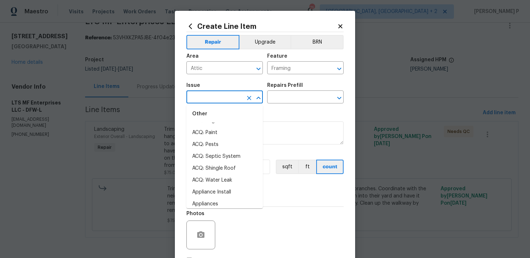
scroll to position [88, 0]
click at [221, 203] on li "Bathroom Accesories" at bounding box center [225, 204] width 77 height 12
type input "Bathroom Accesories"
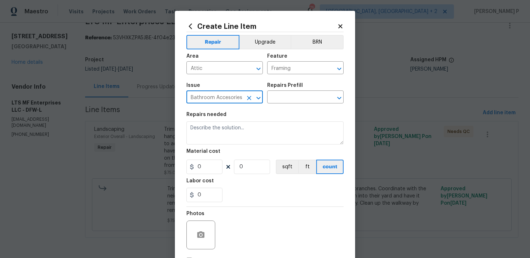
click at [287, 106] on div "Issue Bathroom Accesories ​ Repairs Prefill ​" at bounding box center [265, 93] width 157 height 29
click at [289, 101] on input "text" at bounding box center [295, 97] width 56 height 11
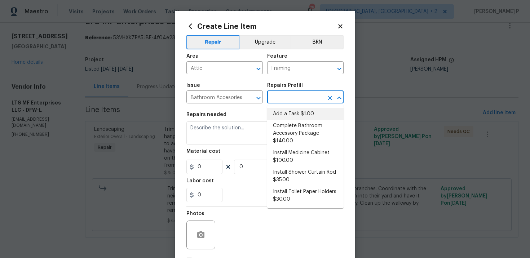
click at [288, 118] on li "Add a Task $1.00" at bounding box center [305, 114] width 77 height 12
type input "Interior Trim"
type input "Add a Task $1.00"
type textarea "HPM to detail"
type input "1"
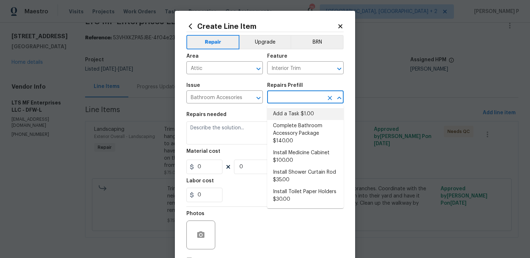
type input "1"
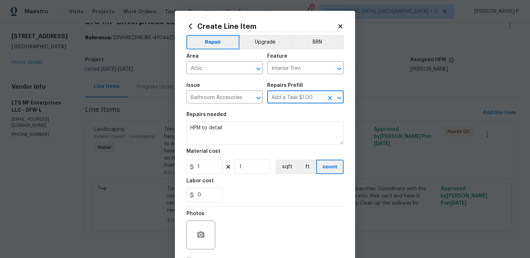
click at [256, 146] on section "Repairs needed HPM to detail Material cost 1 1 sqft ft count Labor cost 0" at bounding box center [265, 157] width 157 height 99
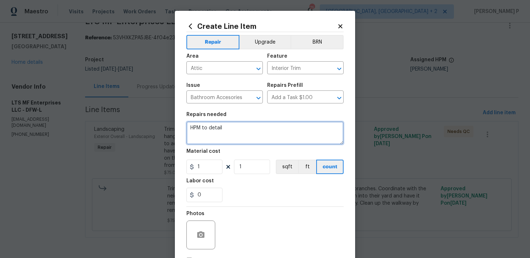
click at [256, 137] on textarea "HPM to detail" at bounding box center [265, 133] width 157 height 23
type textarea "Waiting for cost approval"
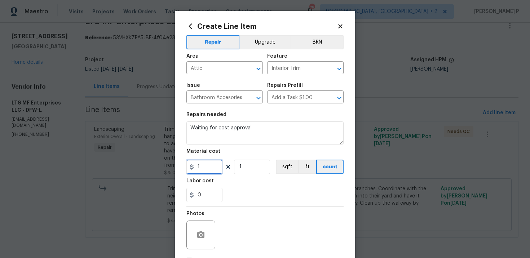
click at [214, 172] on input "1" at bounding box center [205, 167] width 36 height 14
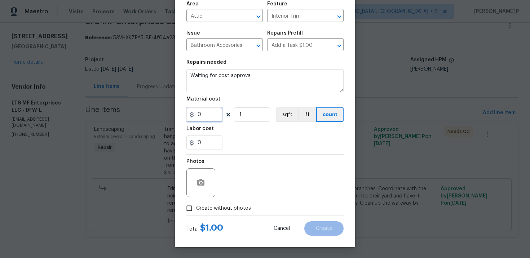
type input "0"
click at [187, 207] on input "Create without photos" at bounding box center [190, 209] width 14 height 14
checkbox input "true"
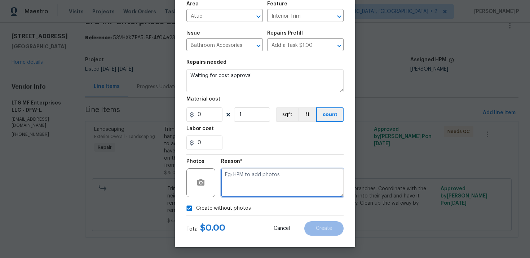
click at [244, 191] on textarea at bounding box center [282, 183] width 123 height 29
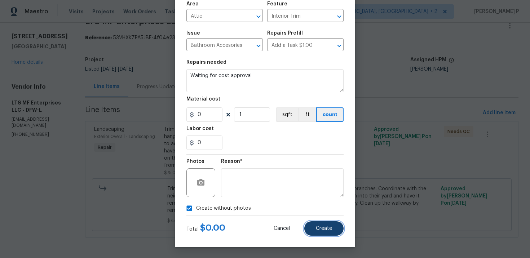
click at [324, 230] on span "Create" at bounding box center [324, 228] width 16 height 5
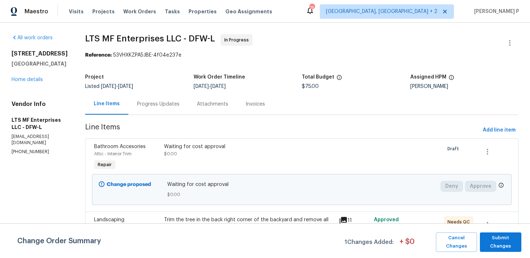
click at [85, 54] on b "Reference:" at bounding box center [98, 55] width 27 height 5
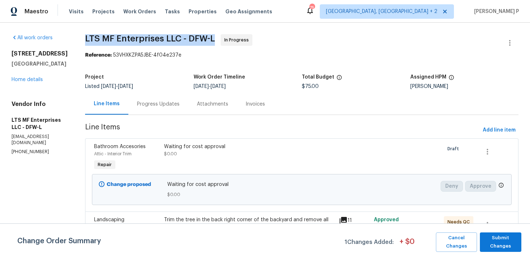
drag, startPoint x: 74, startPoint y: 38, endPoint x: 202, endPoint y: 38, distance: 127.7
click at [202, 38] on span "LTS MF Enterprises LLC - DFW-L" at bounding box center [150, 38] width 130 height 9
copy span "LTS MF Enterprises LLC - DFW-L"
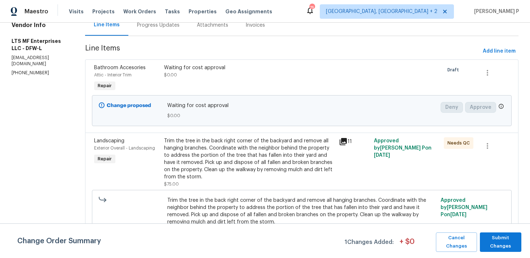
scroll to position [91, 0]
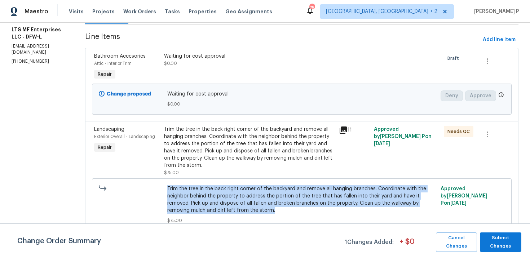
drag, startPoint x: 159, startPoint y: 190, endPoint x: 215, endPoint y: 212, distance: 59.6
click at [215, 212] on span "Trim the tree in the back right corner of the backyard and remove all hanging b…" at bounding box center [302, 199] width 270 height 29
copy span "Trim the tree in the back right corner of the backyard and remove all hanging b…"
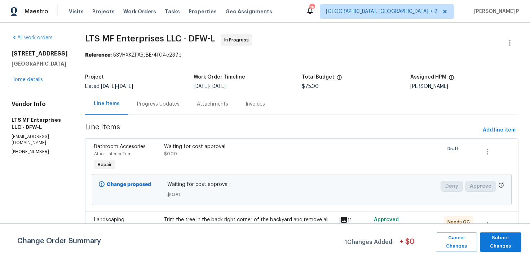
click at [150, 101] on div "Progress Updates" at bounding box center [158, 104] width 43 height 7
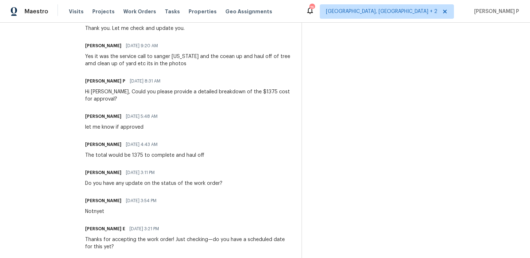
scroll to position [232, 0]
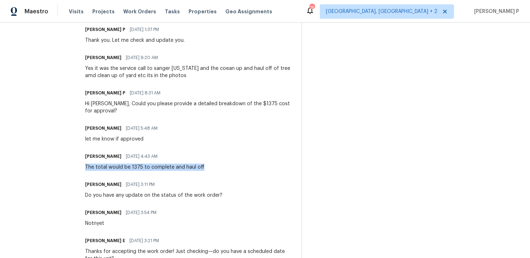
drag, startPoint x: 83, startPoint y: 158, endPoint x: 204, endPoint y: 158, distance: 120.9
click at [204, 158] on div "Bill Albany 09/26/2025 4:43 AM The total would be 1375 to complete and haul off" at bounding box center [189, 161] width 208 height 19
copy div "The total would be 1375 to complete and haul off"
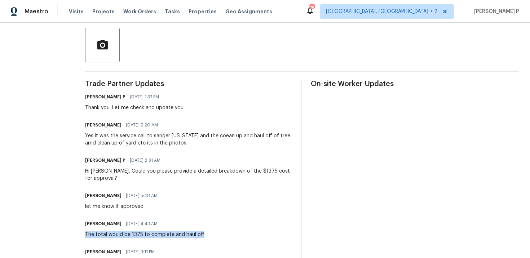
scroll to position [140, 0]
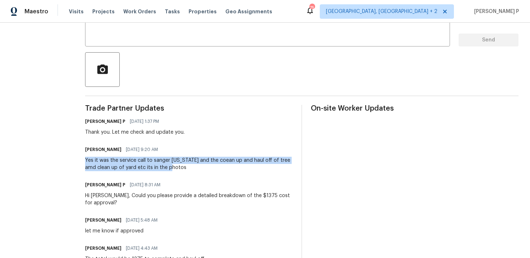
drag, startPoint x: 82, startPoint y: 161, endPoint x: 169, endPoint y: 166, distance: 87.1
click at [169, 166] on div "Yes it was the service call to sanger texas and the coean up and haul off of tr…" at bounding box center [189, 164] width 208 height 14
copy div "Yes it was the service call to sanger texas and the coean up and haul off of tr…"
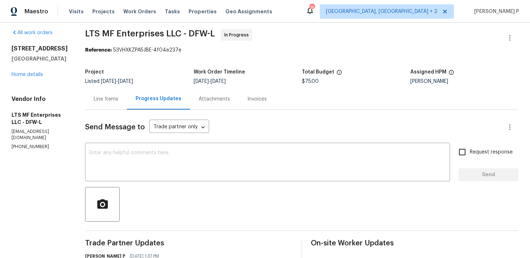
scroll to position [0, 0]
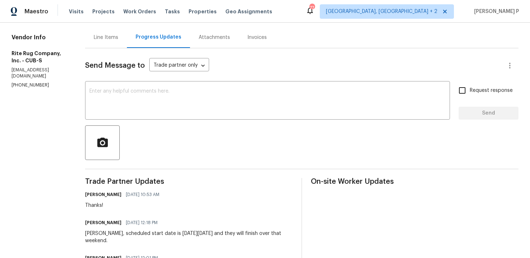
scroll to position [103, 0]
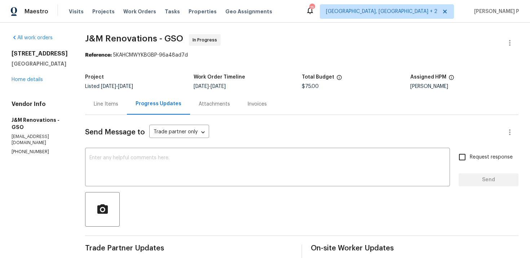
click at [113, 104] on div "Line Items" at bounding box center [106, 104] width 25 height 7
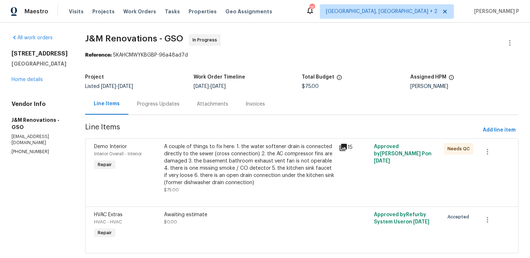
click at [206, 152] on div "A couple of things to fix here: 1. the water softener drain is connected direct…" at bounding box center [249, 164] width 171 height 43
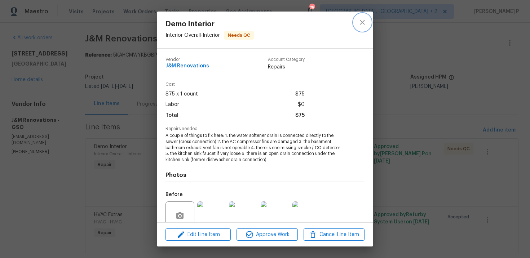
click at [364, 21] on icon "close" at bounding box center [362, 22] width 5 height 5
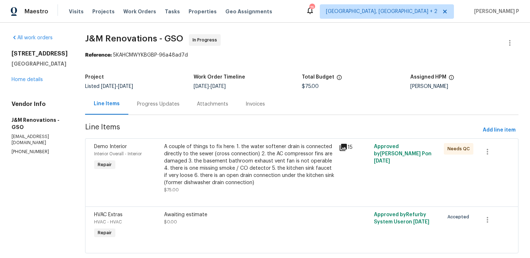
scroll to position [16, 0]
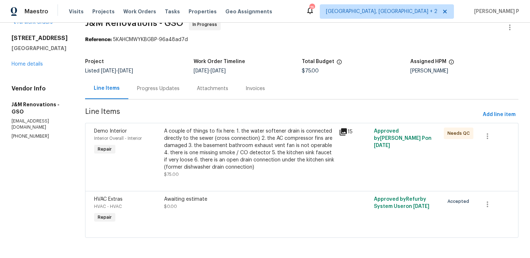
click at [220, 204] on div "Awaiting estimate $0.00" at bounding box center [249, 203] width 171 height 14
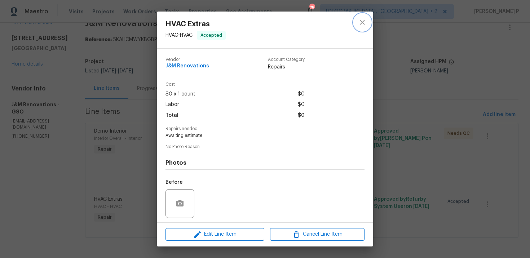
click at [363, 23] on icon "close" at bounding box center [362, 22] width 5 height 5
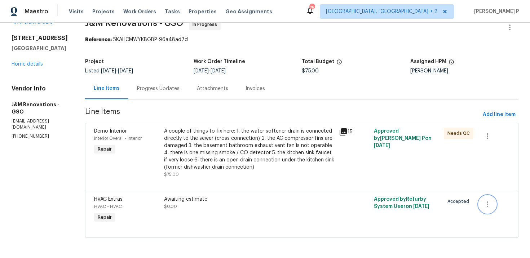
click at [486, 203] on icon "button" at bounding box center [488, 204] width 9 height 9
click at [503, 207] on li "Cancel" at bounding box center [493, 204] width 28 height 12
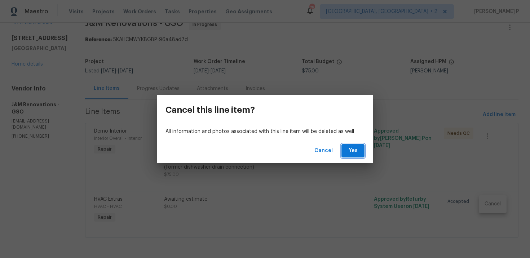
click at [350, 152] on span "Yes" at bounding box center [354, 151] width 12 height 9
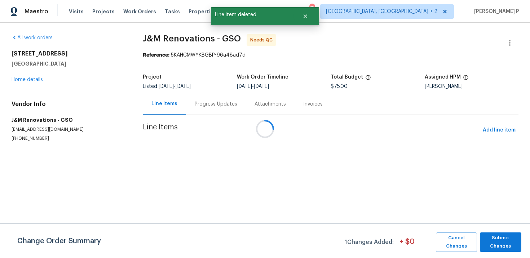
scroll to position [0, 0]
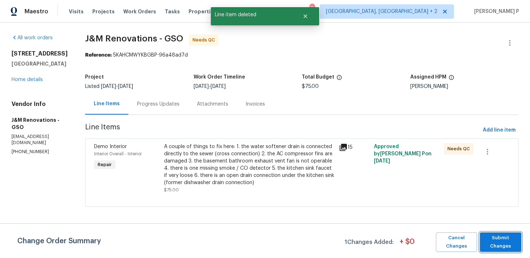
click at [510, 243] on span "Submit Changes" at bounding box center [501, 242] width 34 height 17
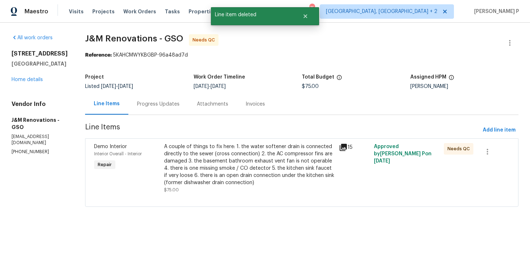
click at [289, 163] on div "A couple of things to fix here: 1. the water softener drain is connected direct…" at bounding box center [249, 164] width 171 height 43
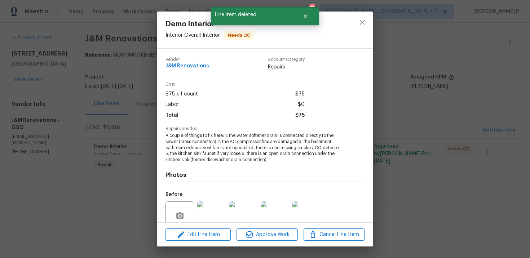
scroll to position [62, 0]
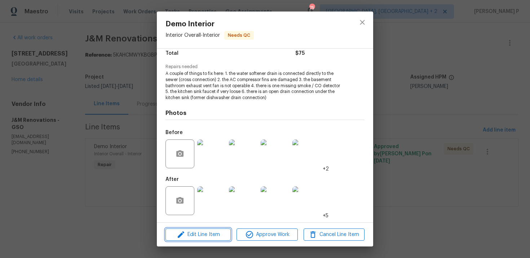
click at [202, 235] on span "Edit Line Item" at bounding box center [198, 235] width 61 height 9
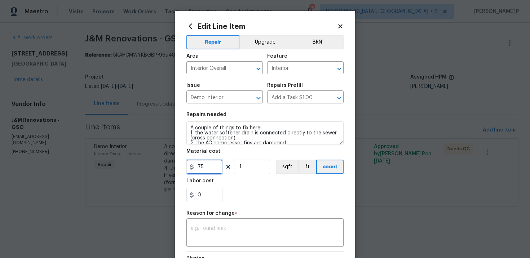
click at [210, 161] on input "75" at bounding box center [205, 167] width 36 height 14
type input "7200"
click at [258, 236] on textarea at bounding box center [265, 233] width 149 height 15
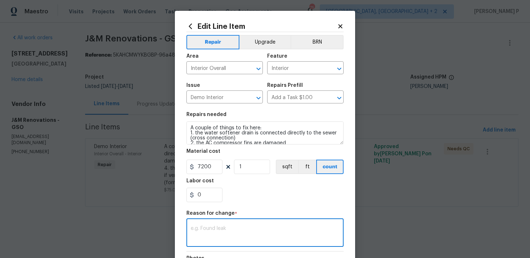
paste textarea "(RP) Updated cost per BR team approval."
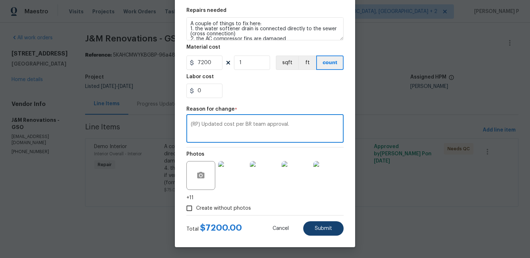
type textarea "(RP) Updated cost per BR team approval."
click at [339, 235] on button "Submit" at bounding box center [323, 229] width 40 height 14
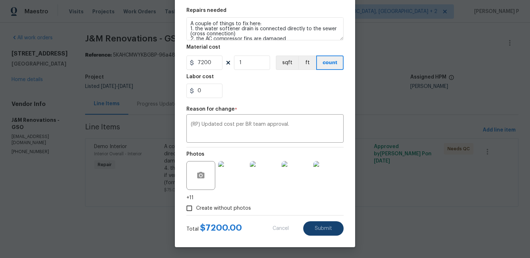
type input "75"
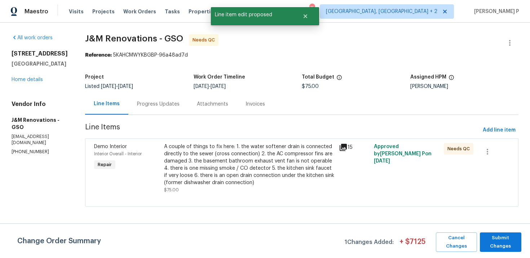
scroll to position [0, 0]
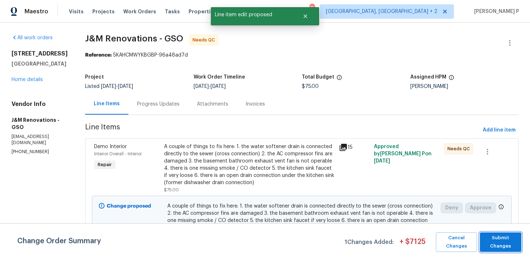
click at [507, 243] on span "Submit Changes" at bounding box center [501, 242] width 34 height 17
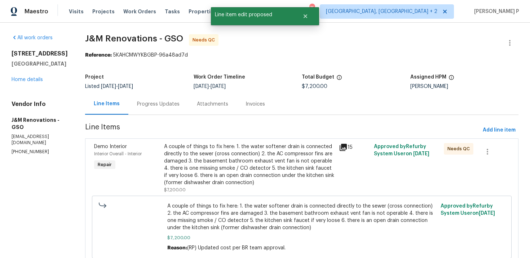
click at [161, 103] on div "Progress Updates" at bounding box center [158, 104] width 43 height 7
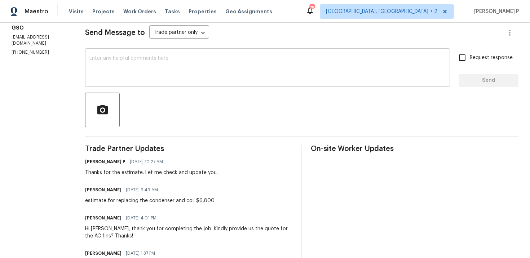
scroll to position [125, 0]
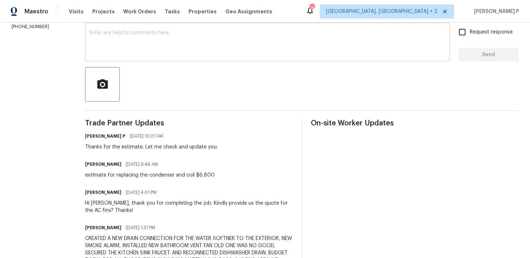
click at [169, 50] on textarea at bounding box center [267, 42] width 357 height 25
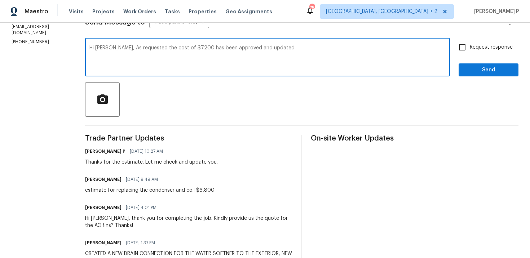
scroll to position [110, 0]
type textarea "Hi Joselyn, As requested the cost of $7200 has been approved and updated. Pleas…"
click at [474, 49] on span "Request response" at bounding box center [491, 48] width 43 height 8
click at [470, 49] on input "Request response" at bounding box center [462, 47] width 15 height 15
checkbox input "true"
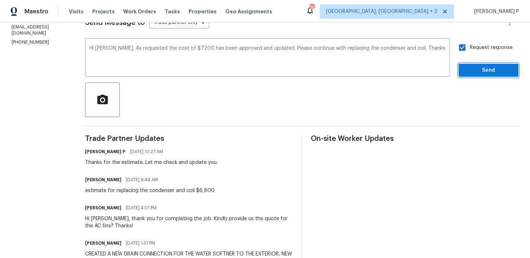
click at [471, 67] on span "Send" at bounding box center [489, 70] width 48 height 9
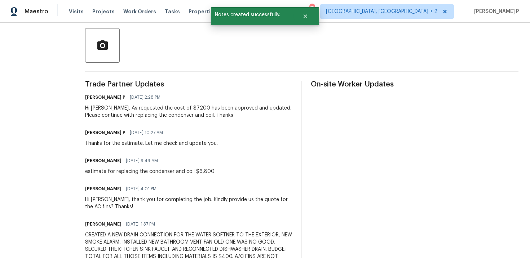
scroll to position [192, 0]
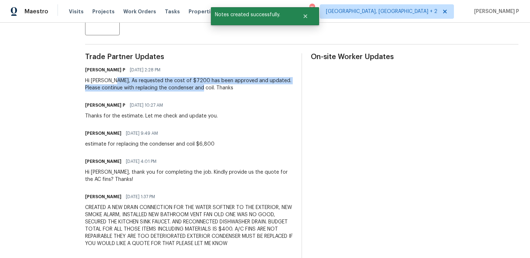
drag, startPoint x: 112, startPoint y: 81, endPoint x: 199, endPoint y: 87, distance: 86.8
click at [199, 87] on div "Hi Joselyn, As requested the cost of $7200 has been approved and updated. Pleas…" at bounding box center [189, 84] width 208 height 14
copy div "As requested the cost of $7200 has been approved and updated. Please continue w…"
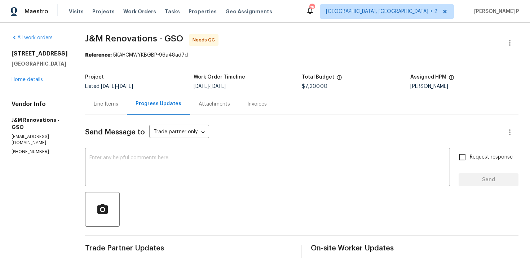
click at [108, 101] on div "Line Items" at bounding box center [106, 104] width 25 height 7
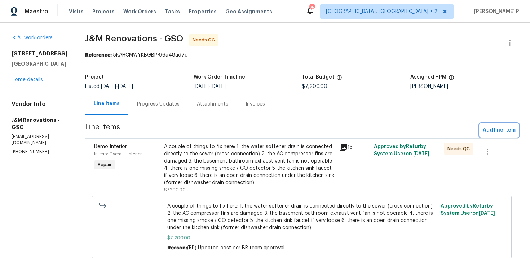
click at [491, 130] on span "Add line item" at bounding box center [499, 130] width 33 height 9
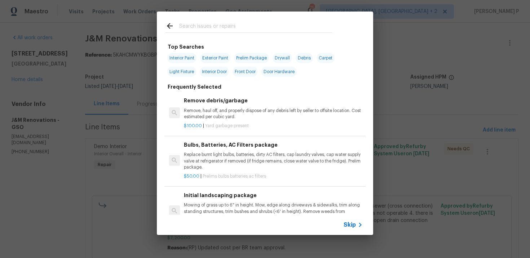
click at [357, 225] on icon at bounding box center [360, 225] width 9 height 9
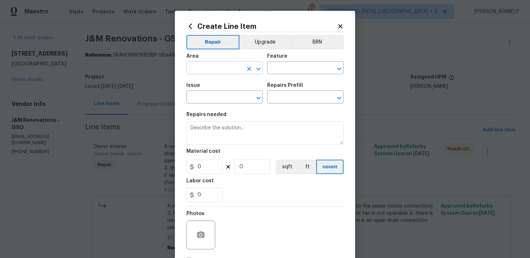
click at [233, 71] on input "text" at bounding box center [215, 68] width 56 height 11
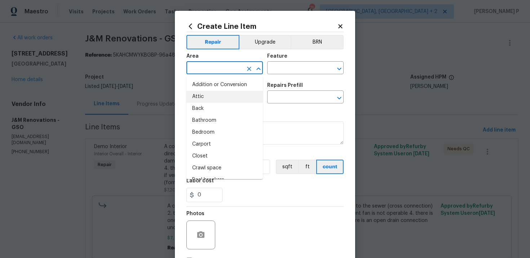
click at [219, 99] on li "Attic" at bounding box center [225, 97] width 77 height 12
type input "Attic"
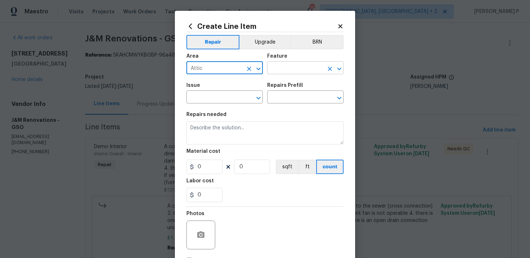
click at [289, 73] on input "text" at bounding box center [295, 68] width 56 height 11
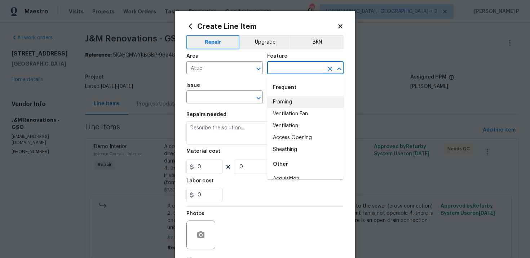
click at [288, 108] on li "Ventilation Fan" at bounding box center [305, 114] width 77 height 12
type input "Ventilation Fan"
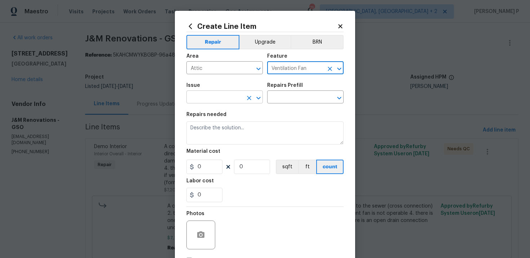
click at [212, 101] on input "text" at bounding box center [215, 97] width 56 height 11
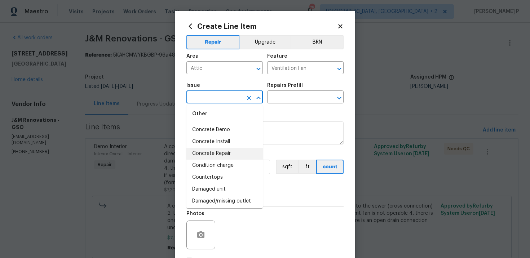
scroll to position [191, 0]
click at [213, 140] on li "Concrete Install" at bounding box center [225, 143] width 77 height 12
type input "Concrete Install"
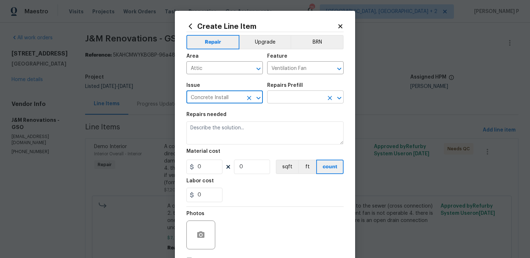
click at [283, 104] on input "text" at bounding box center [295, 97] width 56 height 11
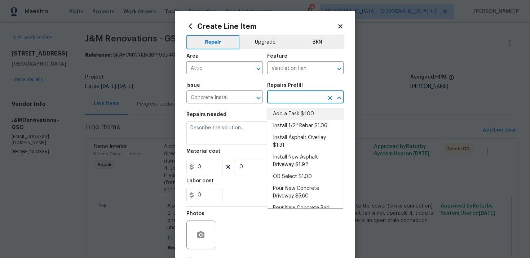
click at [283, 117] on li "Add a Task $1.00" at bounding box center [305, 114] width 77 height 12
type input "Flatwork"
type input "Add a Task $1.00"
type textarea "HPM to detail"
type input "1"
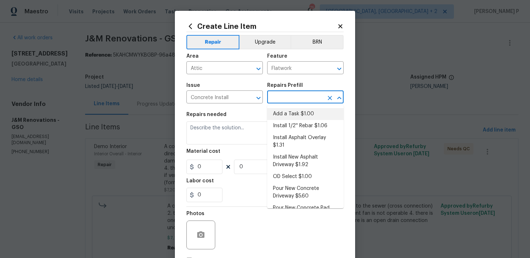
type input "1"
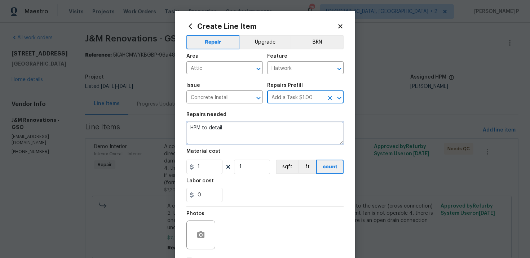
click at [255, 139] on textarea "HPM to detail" at bounding box center [265, 133] width 157 height 23
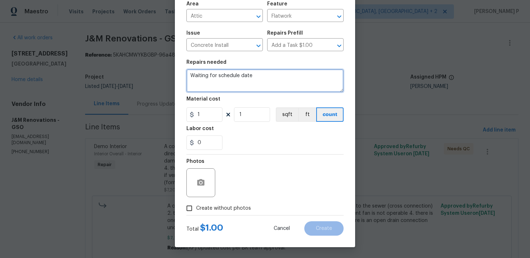
type textarea "Waiting for schedule date"
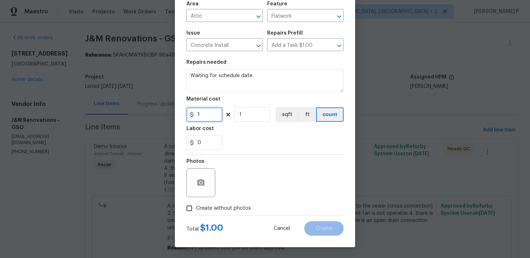
click at [218, 117] on input "1" at bounding box center [205, 115] width 36 height 14
type input "0"
click at [190, 210] on input "Create without photos" at bounding box center [190, 209] width 14 height 14
checkbox input "true"
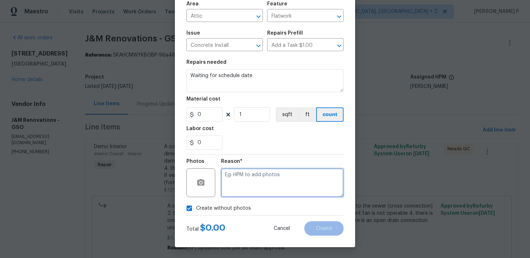
click at [233, 189] on textarea at bounding box center [282, 183] width 123 height 29
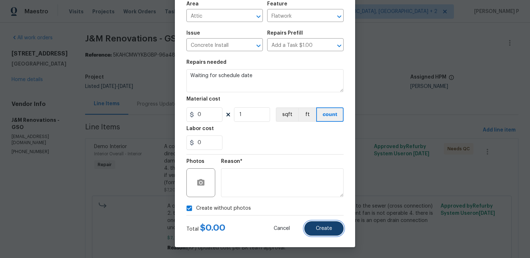
click at [318, 226] on span "Create" at bounding box center [324, 228] width 16 height 5
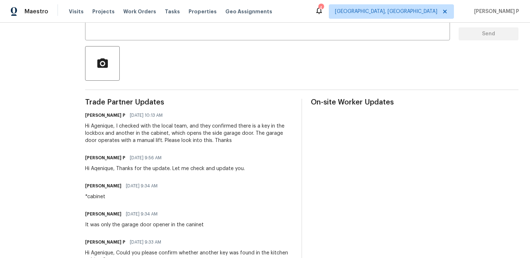
scroll to position [142, 0]
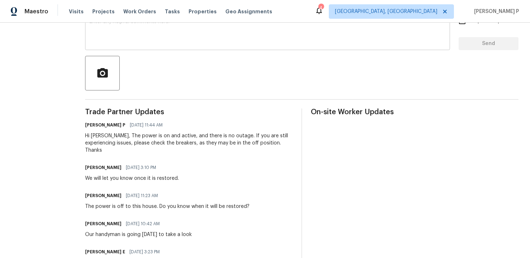
scroll to position [139, 0]
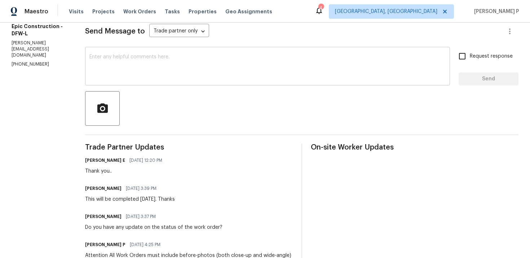
scroll to position [129, 0]
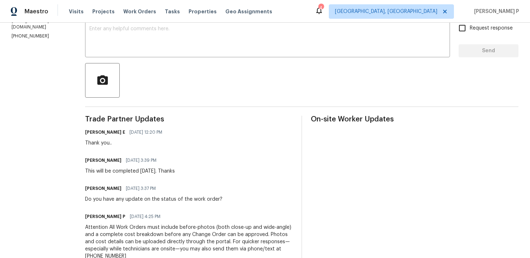
click at [161, 65] on div at bounding box center [302, 80] width 434 height 35
click at [163, 49] on textarea at bounding box center [267, 38] width 357 height 25
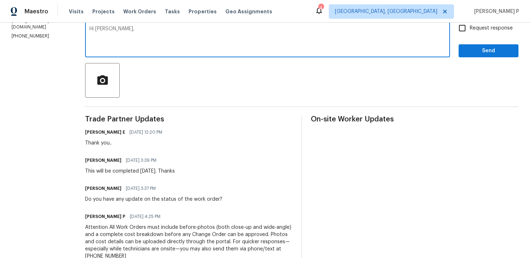
paste textarea "Could you please provide us with an update on the status of the work order?"
type textarea "Hi Mitch, Could you please provide us with an update on the status of the work …"
click at [476, 34] on label "Request response" at bounding box center [484, 28] width 58 height 15
click at [470, 34] on input "Request response" at bounding box center [462, 28] width 15 height 15
checkbox input "true"
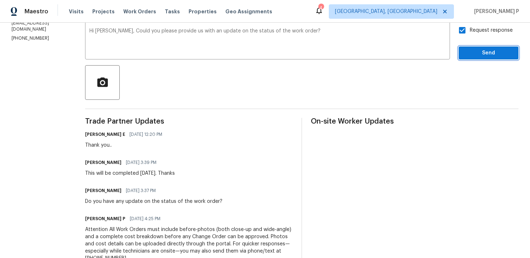
click at [473, 54] on span "Send" at bounding box center [489, 53] width 48 height 9
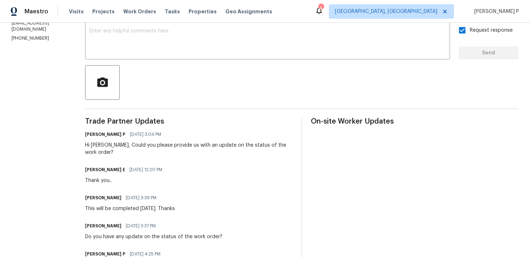
scroll to position [0, 0]
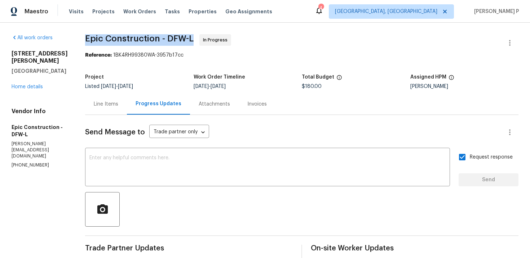
drag, startPoint x: 82, startPoint y: 38, endPoint x: 189, endPoint y: 39, distance: 107.2
click at [189, 39] on span "Epic Construction - DFW-L" at bounding box center [139, 38] width 109 height 9
copy span "Epic Construction - DFW-L"
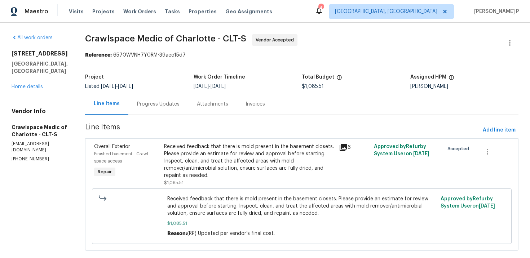
click at [181, 110] on div "Progress Updates" at bounding box center [158, 103] width 60 height 21
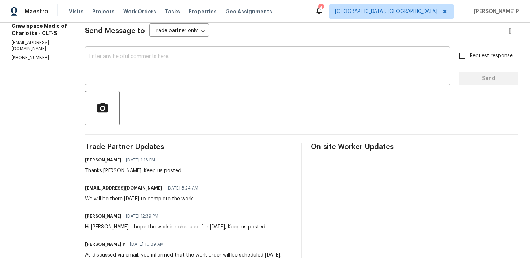
scroll to position [99, 0]
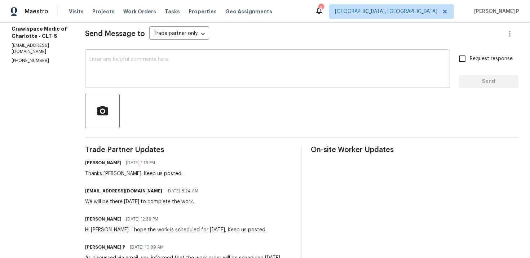
click at [159, 69] on textarea at bounding box center [267, 69] width 357 height 25
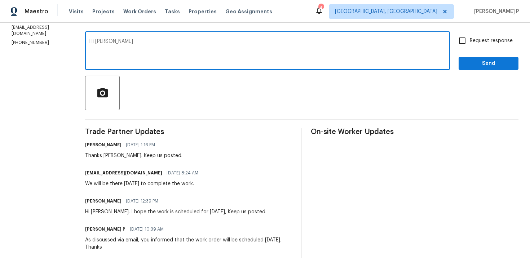
scroll to position [118, 0]
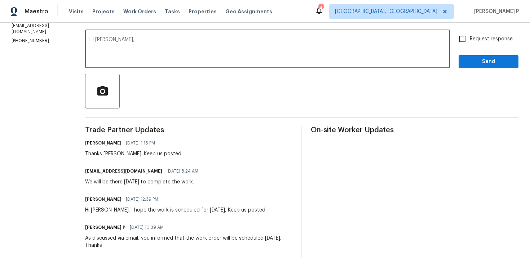
paste textarea "Could you please provide us with an update on the status of the work order?"
type textarea "Hi [PERSON_NAME], Could you please provide us with an update on the status of t…"
click at [468, 39] on input "Request response" at bounding box center [462, 38] width 15 height 15
checkbox input "true"
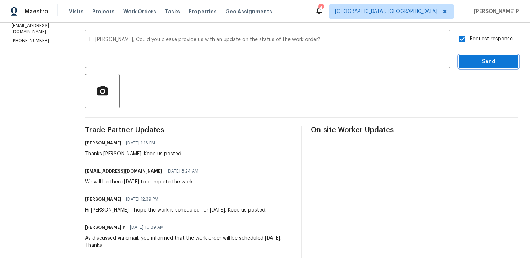
click at [473, 61] on span "Send" at bounding box center [489, 61] width 48 height 9
